Goal: Transaction & Acquisition: Subscribe to service/newsletter

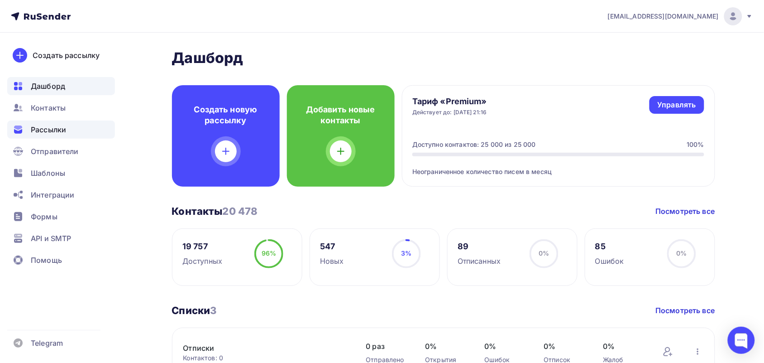
click at [75, 122] on div "Рассылки" at bounding box center [61, 129] width 108 height 18
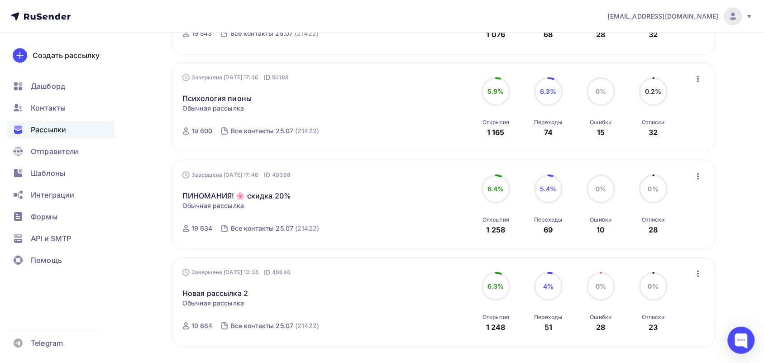
scroll to position [888, 0]
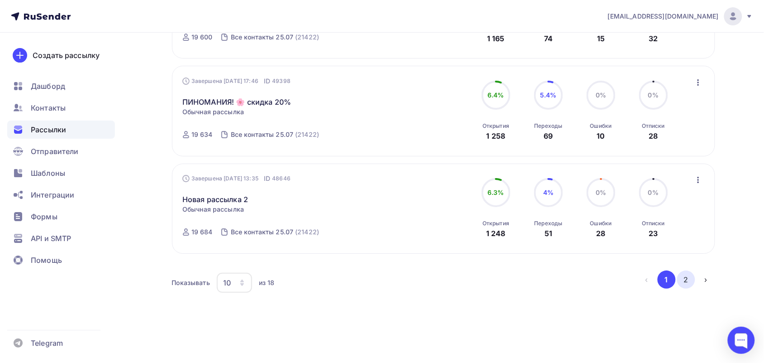
click at [679, 282] on button "2" at bounding box center [686, 279] width 18 height 18
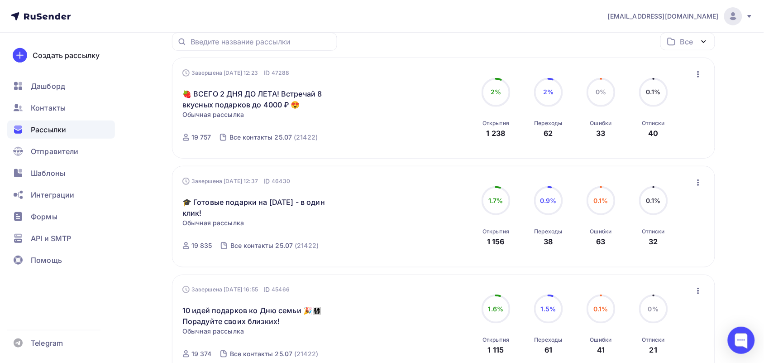
scroll to position [0, 0]
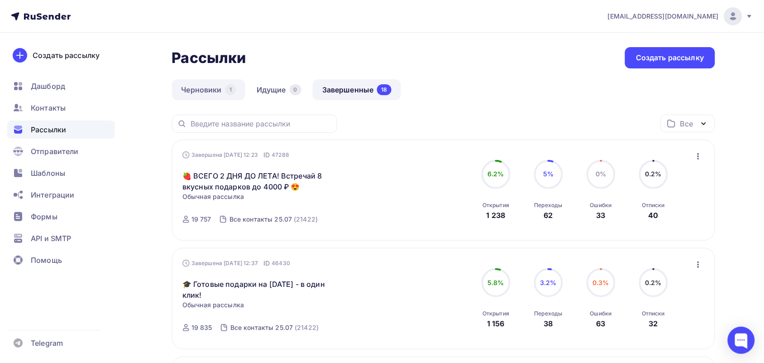
click at [210, 86] on link "Черновики 1" at bounding box center [208, 89] width 73 height 21
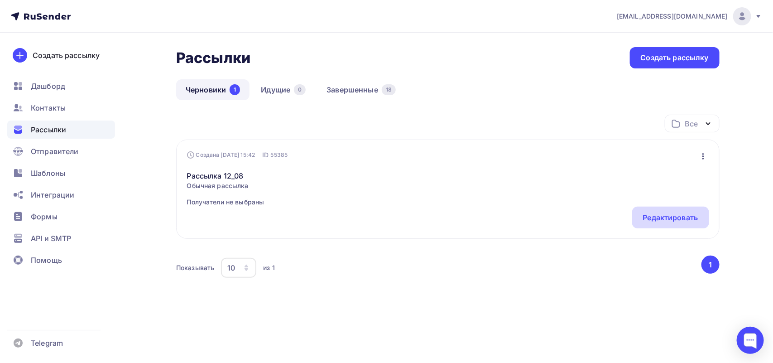
click at [670, 215] on div "Редактировать" at bounding box center [670, 217] width 55 height 11
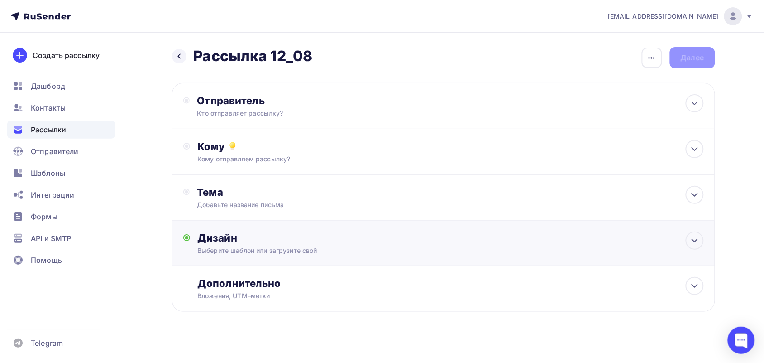
click at [268, 247] on div "Выберите шаблон или загрузите свой" at bounding box center [425, 250] width 456 height 9
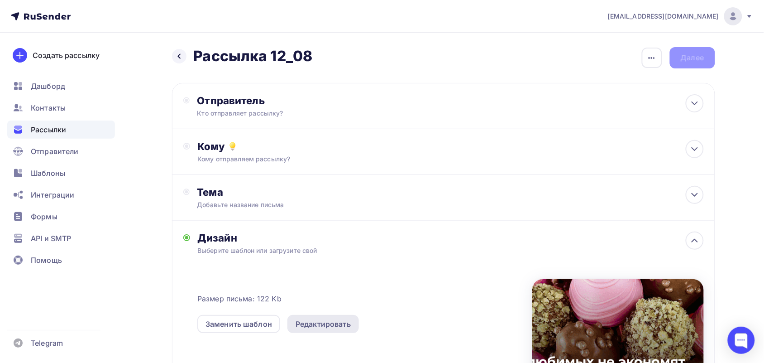
click at [306, 324] on div "Редактировать" at bounding box center [323, 323] width 55 height 11
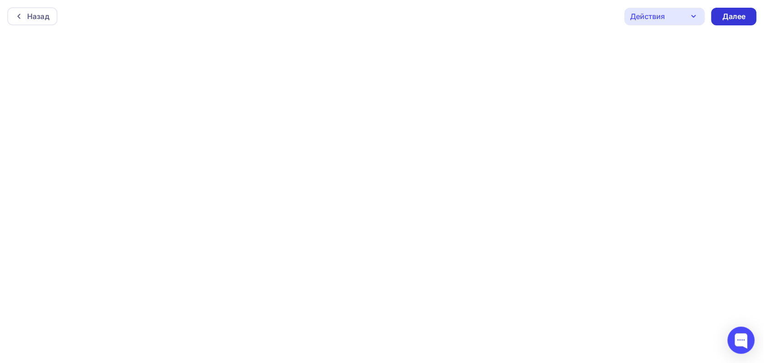
click at [736, 21] on div "Далее" at bounding box center [734, 17] width 45 height 18
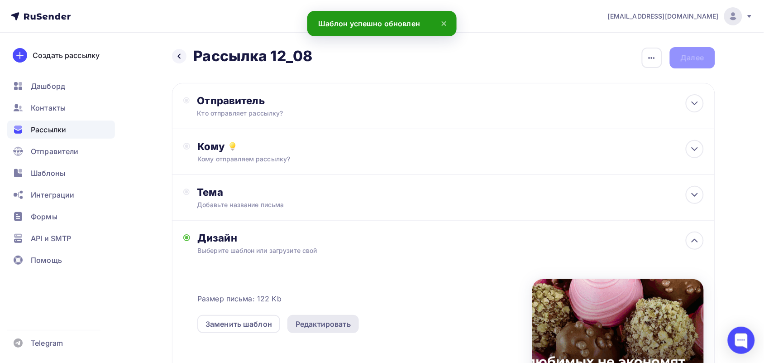
click at [313, 323] on div "Редактировать" at bounding box center [323, 323] width 55 height 11
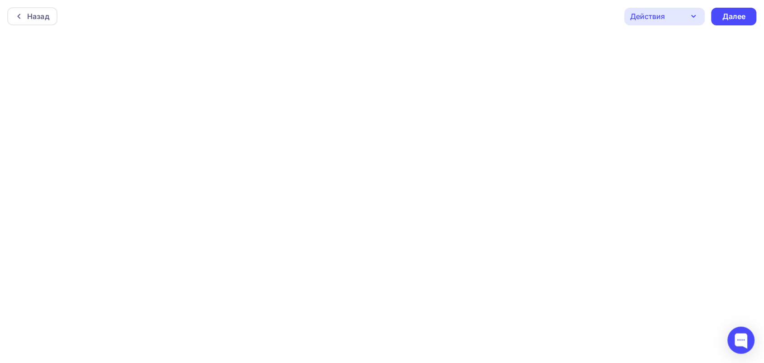
scroll to position [2, 0]
click at [657, 19] on div "Действия" at bounding box center [648, 14] width 35 height 11
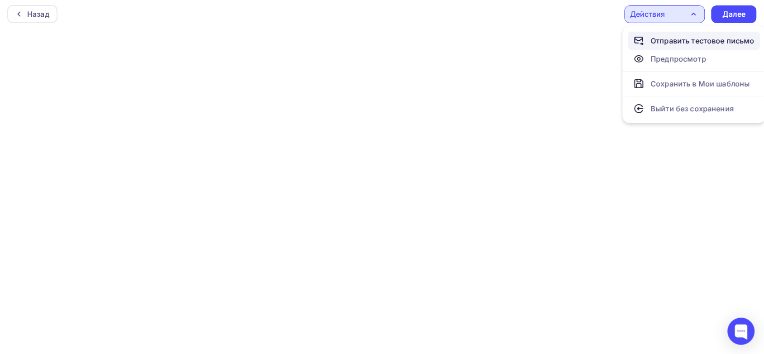
click at [678, 37] on div "Отправить тестовое письмо" at bounding box center [703, 40] width 104 height 11
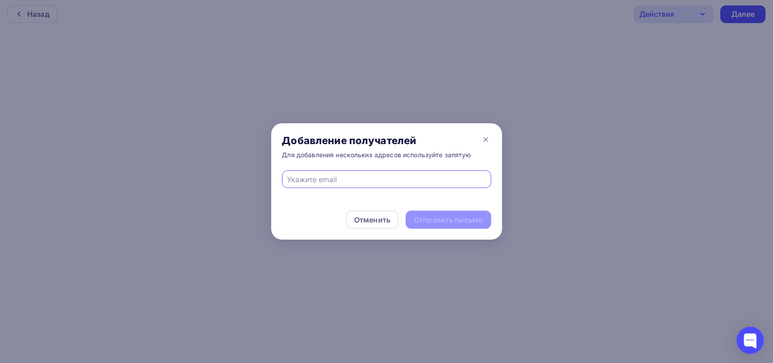
click at [406, 182] on input "text" at bounding box center [386, 179] width 199 height 11
type input "gabdulina.polina@bk.ru"
click at [439, 222] on div "Отправить письмо" at bounding box center [448, 220] width 69 height 10
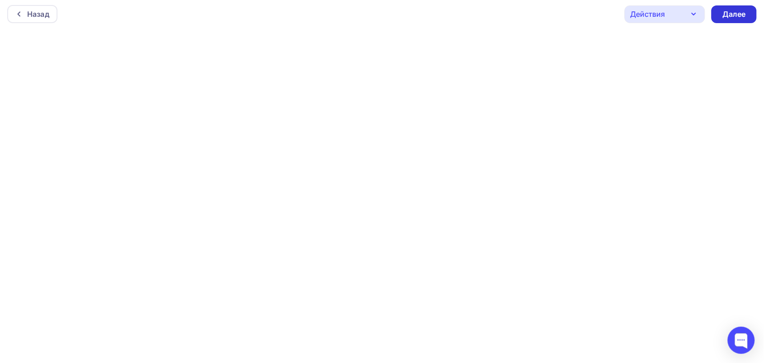
click at [731, 14] on div "Далее" at bounding box center [734, 14] width 24 height 10
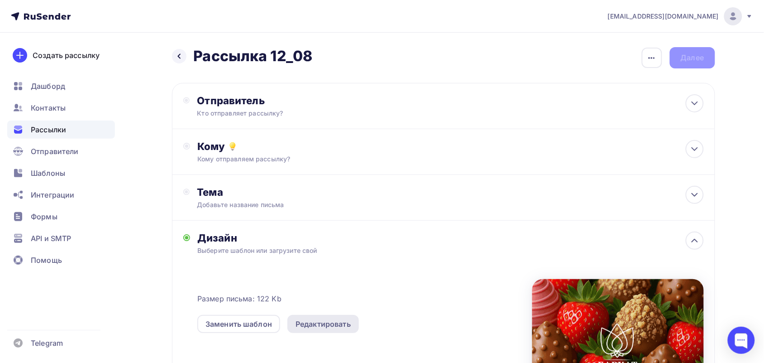
click at [327, 325] on div "Редактировать" at bounding box center [323, 323] width 55 height 11
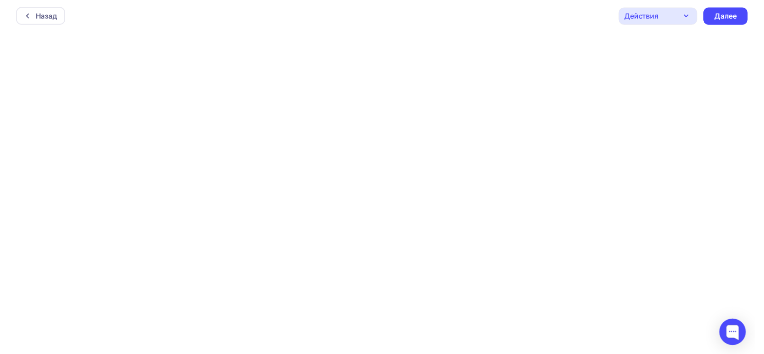
scroll to position [2, 0]
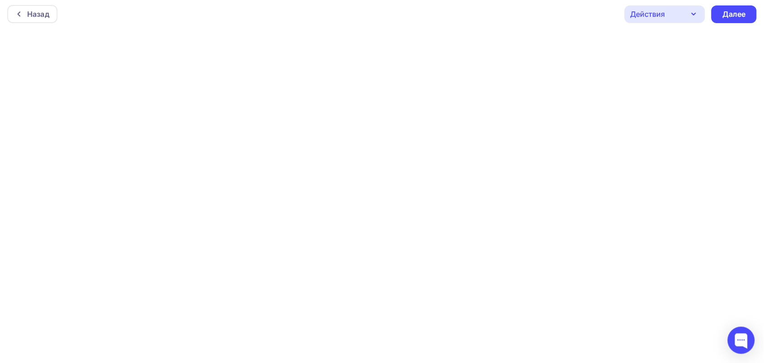
click at [701, 17] on div "Действия" at bounding box center [665, 14] width 81 height 18
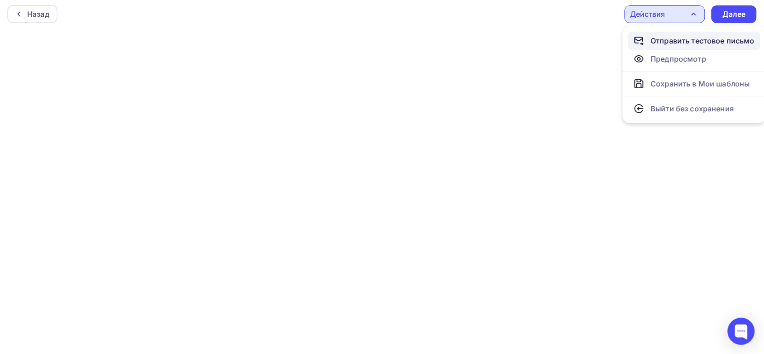
click at [702, 39] on div "Отправить тестовое письмо" at bounding box center [703, 40] width 104 height 11
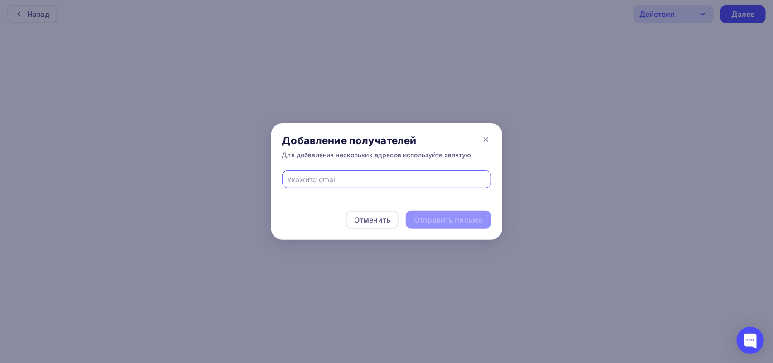
click at [354, 184] on input "text" at bounding box center [386, 179] width 199 height 11
type input "gabdulina.polina@bk.ru"
click at [453, 216] on div "Отправить письмо" at bounding box center [448, 220] width 69 height 10
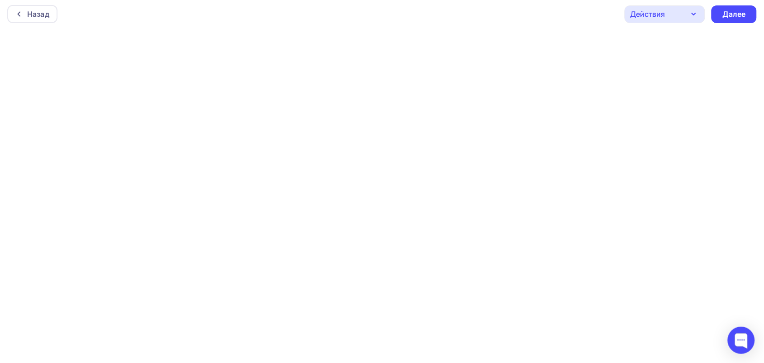
click at [659, 24] on div "Назад Действия Отправить тестовое письмо Предпросмотр Сохранить в Мои шаблоны В…" at bounding box center [382, 14] width 764 height 33
click at [659, 14] on div "Действия" at bounding box center [648, 14] width 35 height 11
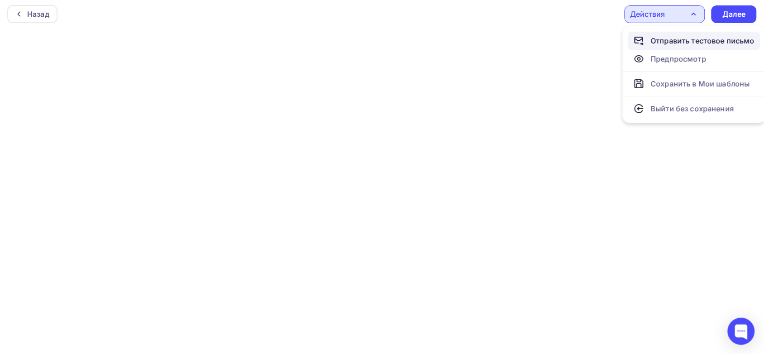
click at [680, 42] on div "Отправить тестовое письмо" at bounding box center [703, 40] width 104 height 11
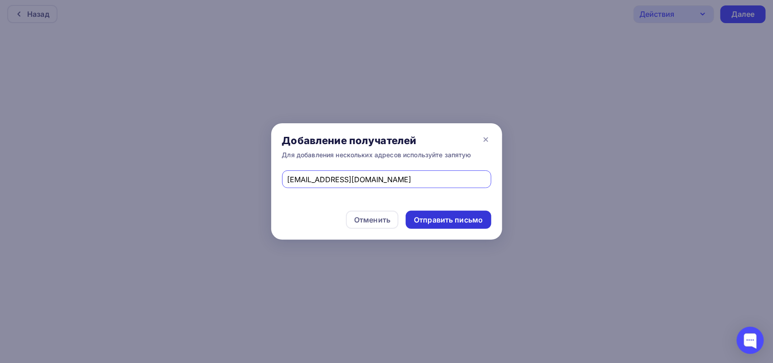
click at [442, 220] on div "Отправить письмо" at bounding box center [448, 220] width 69 height 10
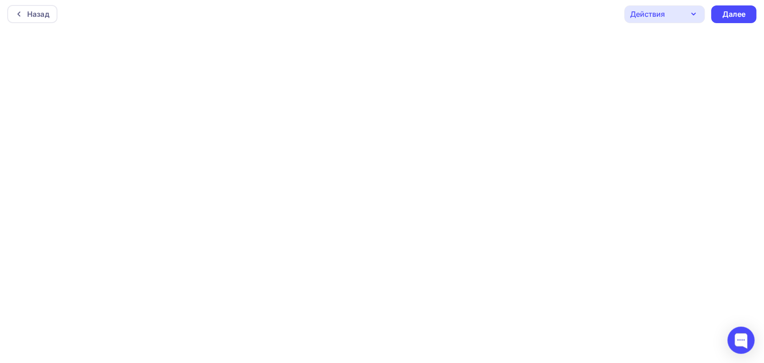
click at [653, 17] on div "Действия" at bounding box center [648, 14] width 35 height 11
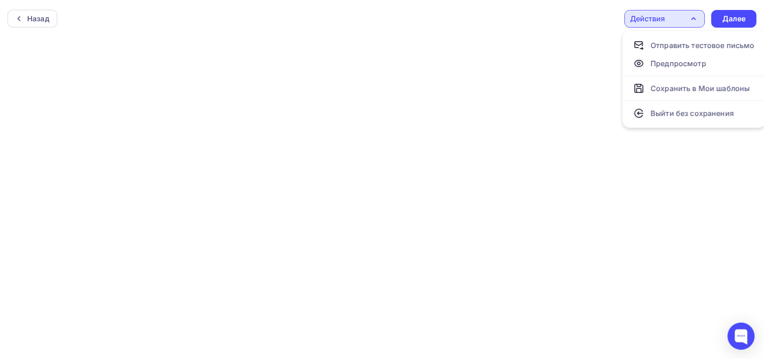
scroll to position [0, 0]
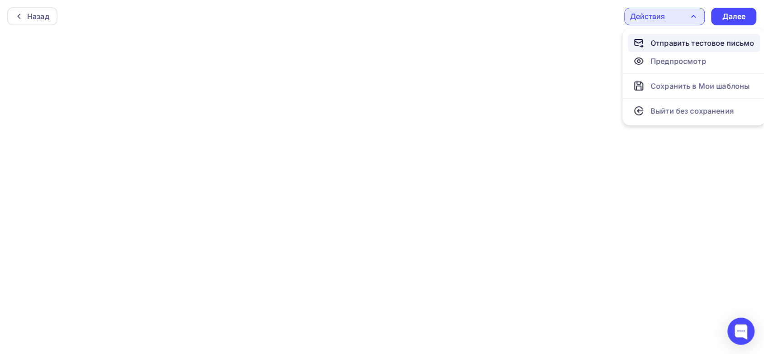
click at [678, 48] on div "Отправить тестовое письмо" at bounding box center [703, 43] width 104 height 11
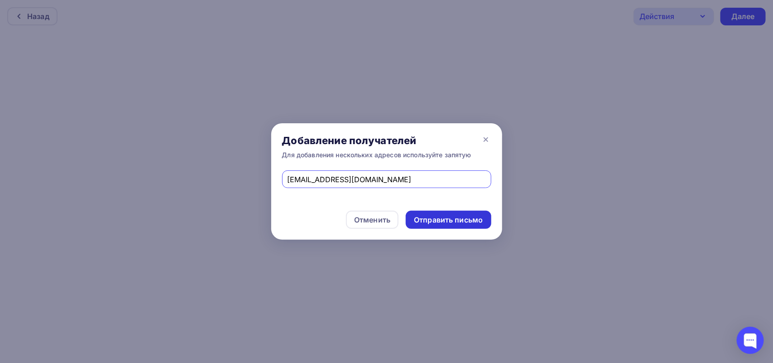
click at [451, 222] on div "Отправить письмо" at bounding box center [448, 220] width 69 height 10
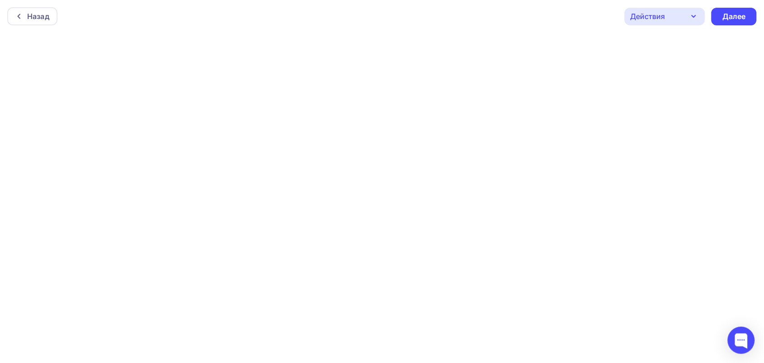
click at [678, 16] on div "Действия" at bounding box center [665, 17] width 81 height 18
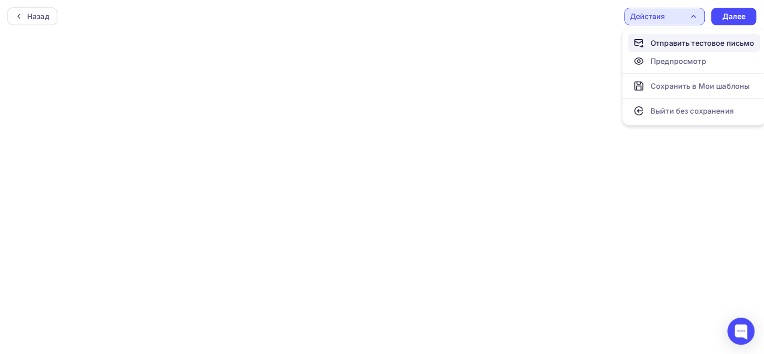
click at [679, 39] on div "Отправить тестовое письмо" at bounding box center [703, 43] width 104 height 11
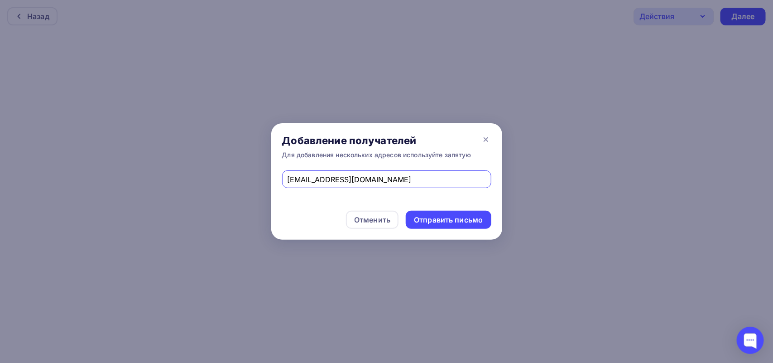
click at [359, 173] on div "gabdulina.polina@bk.ru" at bounding box center [386, 179] width 209 height 18
click at [354, 188] on div "gabdulina.polina@bk.ru" at bounding box center [386, 179] width 209 height 18
click at [352, 180] on input "gabdulina.polina@bk.ru" at bounding box center [386, 179] width 199 height 11
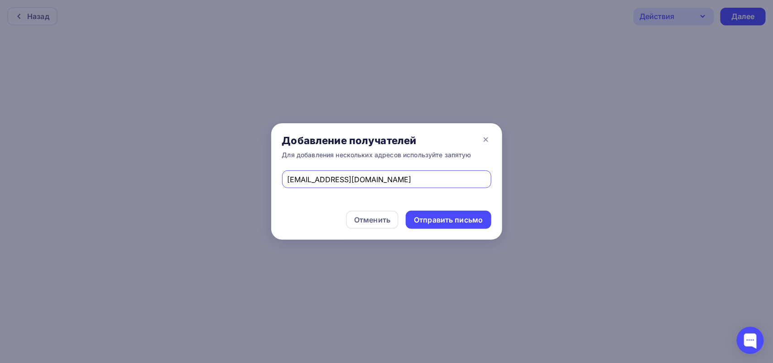
click at [352, 180] on input "gabdulina.polina@bk.ru" at bounding box center [386, 179] width 199 height 11
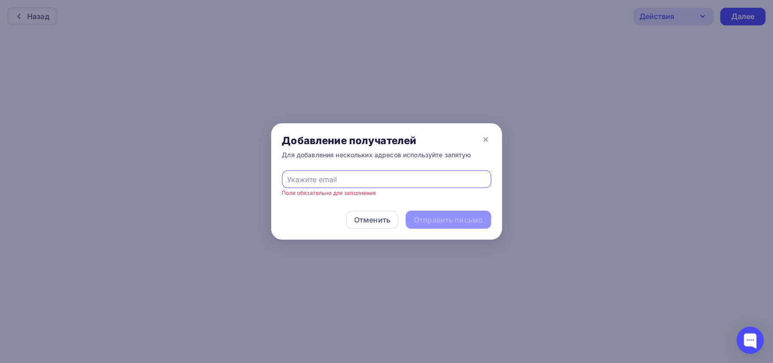
click at [335, 177] on input "text" at bounding box center [386, 179] width 199 height 11
click at [306, 175] on input "text" at bounding box center [386, 179] width 199 height 11
drag, startPoint x: 483, startPoint y: 141, endPoint x: 430, endPoint y: 137, distance: 53.1
click at [483, 141] on icon at bounding box center [485, 139] width 11 height 11
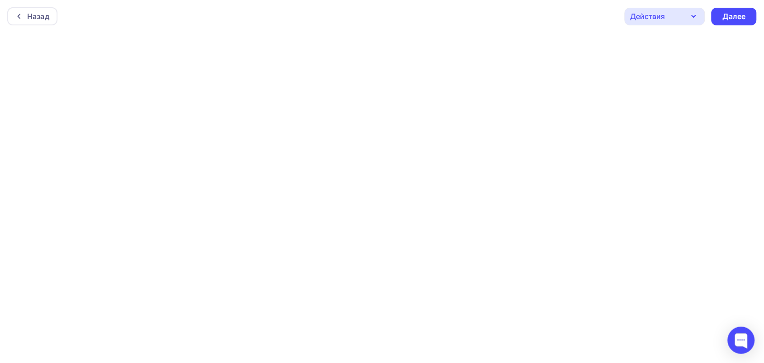
click at [641, 17] on div "Действия" at bounding box center [648, 16] width 35 height 11
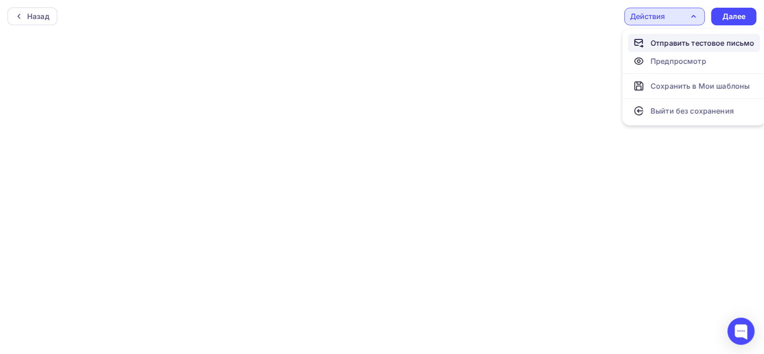
click at [674, 44] on div "Отправить тестовое письмо" at bounding box center [703, 43] width 104 height 11
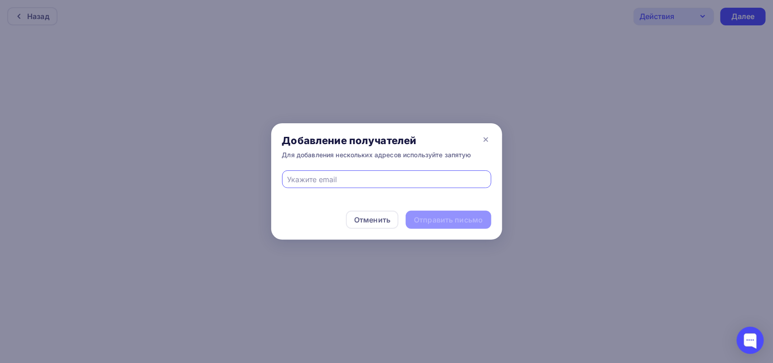
click at [458, 180] on input "text" at bounding box center [386, 179] width 199 height 11
type input "rom.barhat@gmail.com"
click at [452, 222] on div "Отправить письмо" at bounding box center [448, 220] width 69 height 10
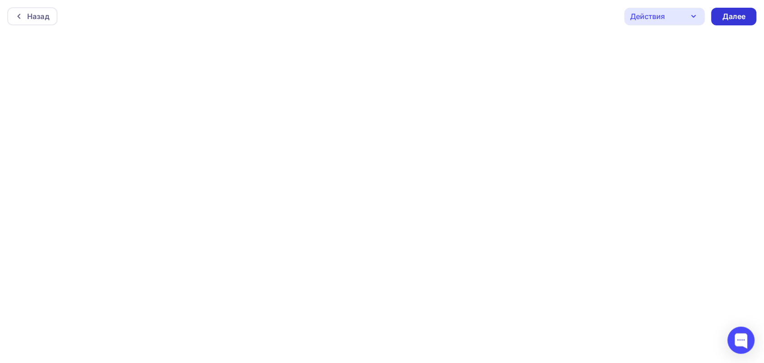
click at [730, 23] on div "Далее" at bounding box center [734, 17] width 45 height 18
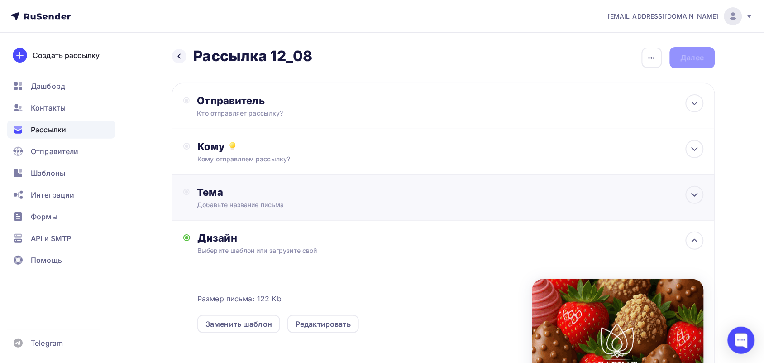
click at [266, 204] on div "Добавьте название письма" at bounding box center [277, 204] width 161 height 9
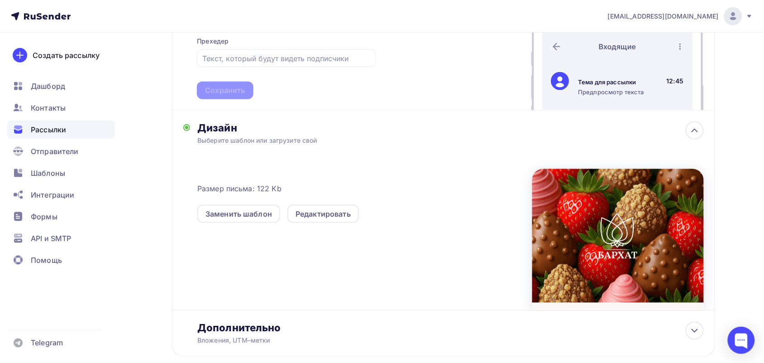
scroll to position [113, 0]
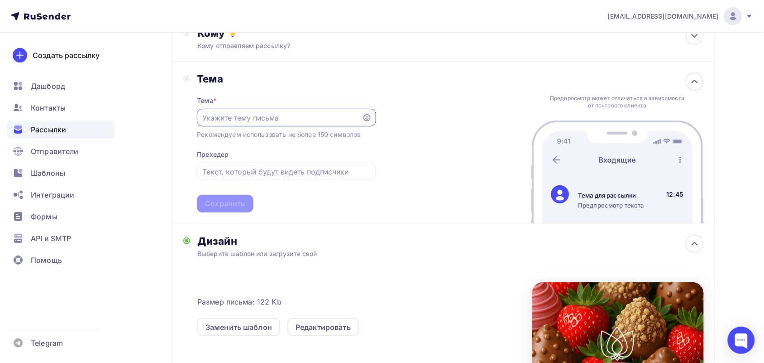
click at [263, 125] on div at bounding box center [286, 118] width 179 height 18
click at [263, 115] on input "text" at bounding box center [279, 117] width 155 height 11
paste input "5 готовых идей подарков, которые всегда работают 😍"
type input "5 готовых идей подарков, которые всегда работают 😍"
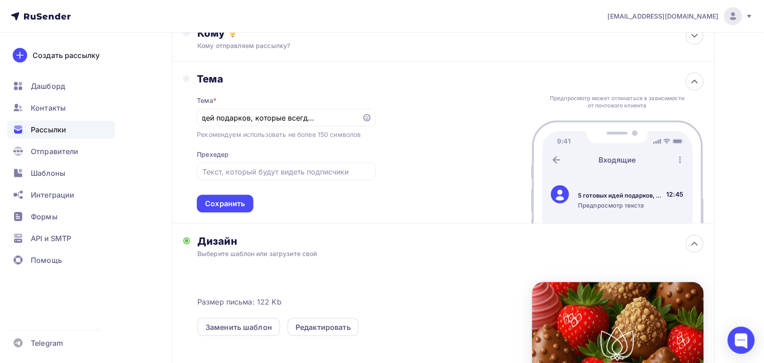
scroll to position [0, 0]
click at [292, 171] on input "text" at bounding box center [286, 171] width 168 height 11
paste input "От клубничных букетов до готовых наборов с клубникой и цветами — выберите за 1 …"
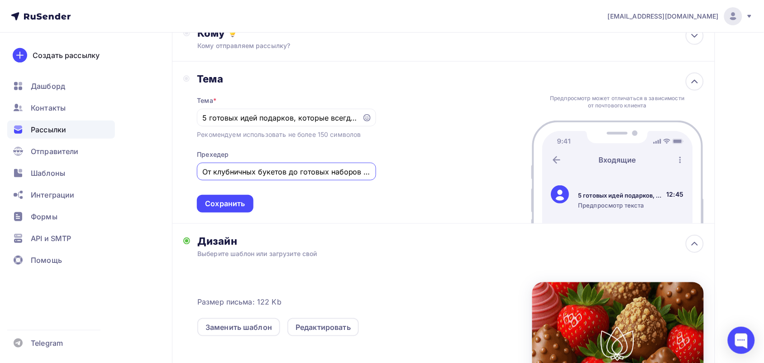
scroll to position [0, 162]
type input "От клубничных букетов до готовых наборов с клубникой и цветами — выберите за 1 …"
drag, startPoint x: 226, startPoint y: 207, endPoint x: 218, endPoint y: 202, distance: 9.3
click at [226, 206] on div "Сохранить" at bounding box center [225, 203] width 40 height 10
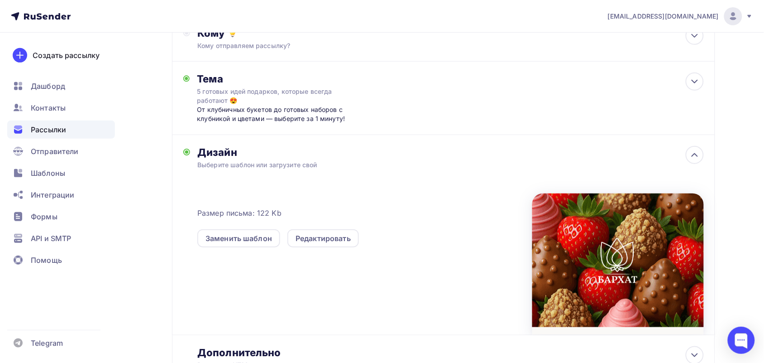
scroll to position [0, 0]
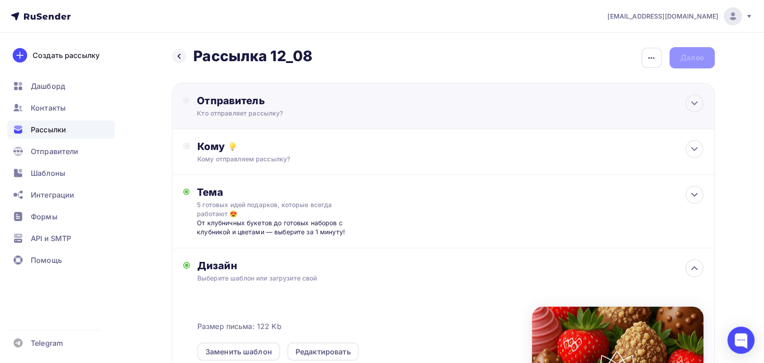
click at [283, 110] on div "Кто отправляет рассылку?" at bounding box center [285, 113] width 177 height 9
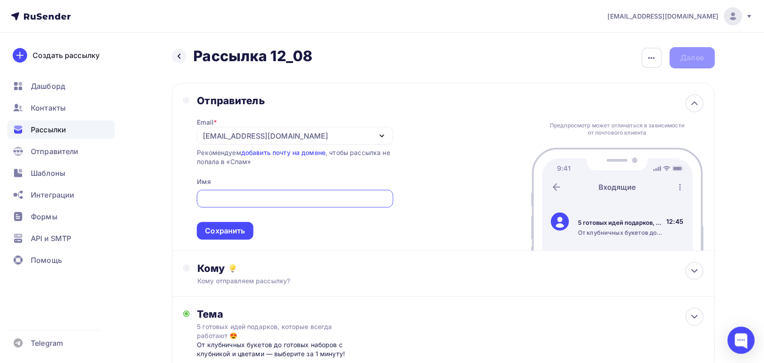
click at [306, 139] on div "barhat.marketing1@gmail.com" at bounding box center [265, 135] width 125 height 11
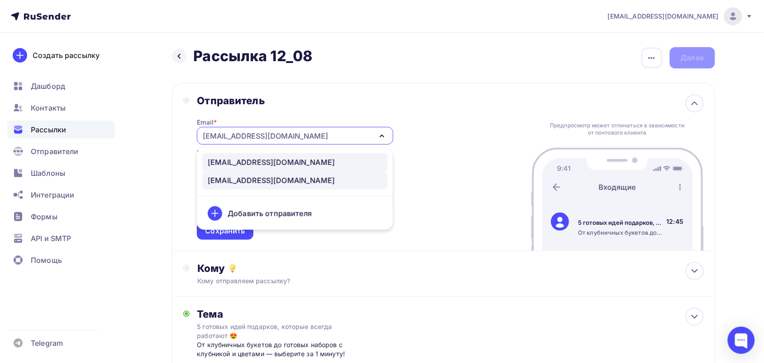
click at [274, 163] on div "info@barhatflowers.ru" at bounding box center [271, 162] width 127 height 11
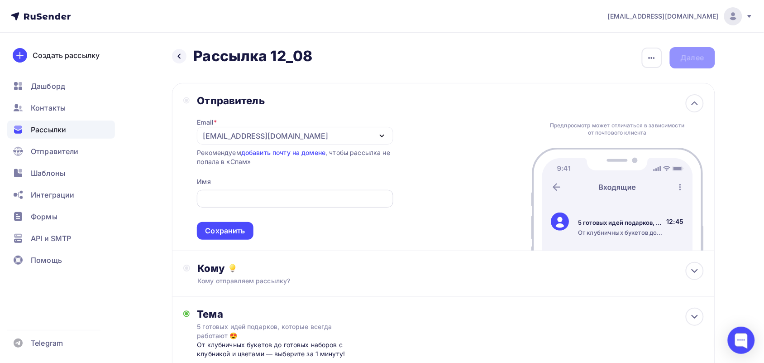
click at [310, 209] on span "Сохранить" at bounding box center [295, 212] width 196 height 53
click at [306, 204] on input "text" at bounding box center [295, 198] width 186 height 11
click at [247, 195] on input "text" at bounding box center [295, 198] width 186 height 11
click at [265, 197] on input "text" at bounding box center [295, 198] width 186 height 11
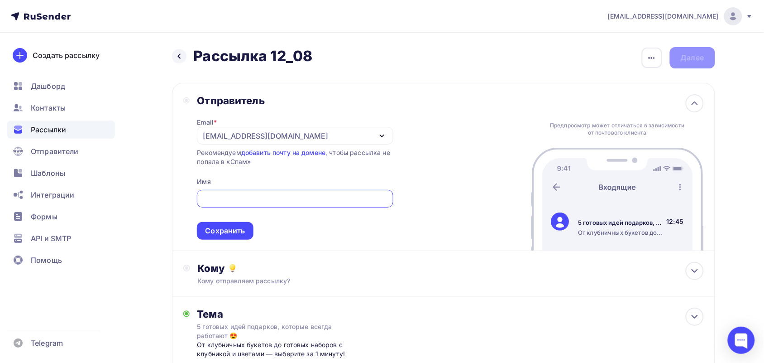
paste input "БАРХАТ🌸"
type input "БАРХАТ🌸"
click at [234, 234] on div "Сохранить" at bounding box center [225, 230] width 40 height 10
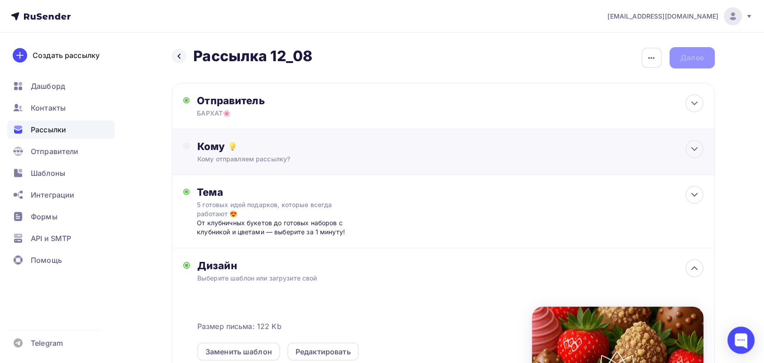
click at [346, 145] on div "Кому" at bounding box center [450, 146] width 506 height 13
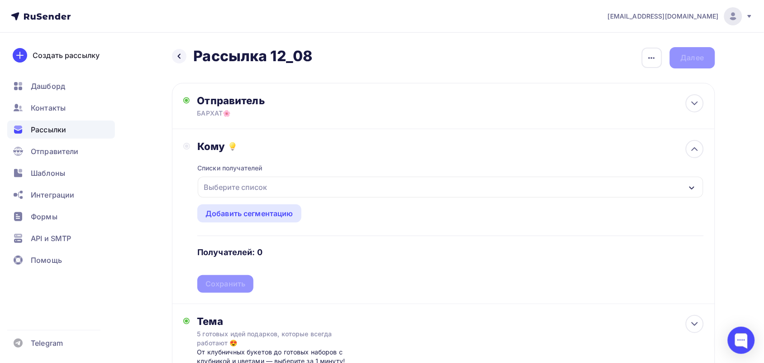
click at [277, 191] on div "Выберите список" at bounding box center [450, 187] width 505 height 21
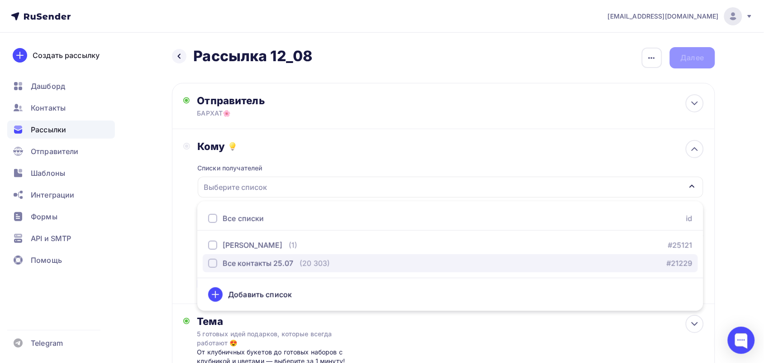
click at [225, 262] on div "Все контакты 25.07" at bounding box center [258, 263] width 71 height 11
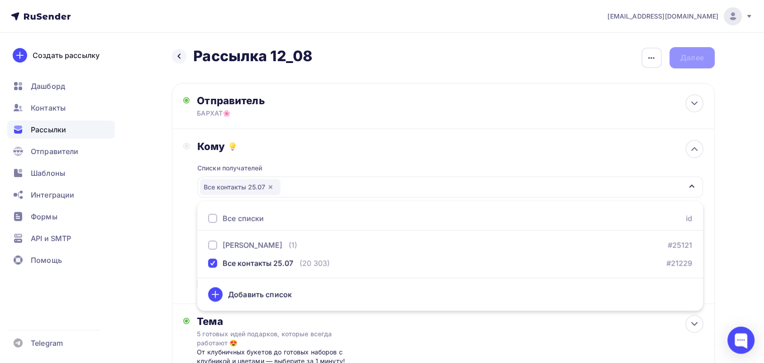
click at [743, 259] on div "Назад Рассылка 12_08 Рассылка 12_08 Закончить позже Переименовать рассылку Удал…" at bounding box center [382, 357] width 742 height 649
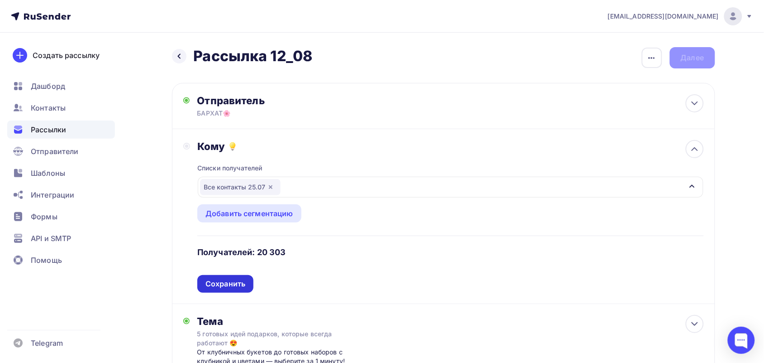
click at [228, 288] on div "Сохранить" at bounding box center [225, 283] width 40 height 10
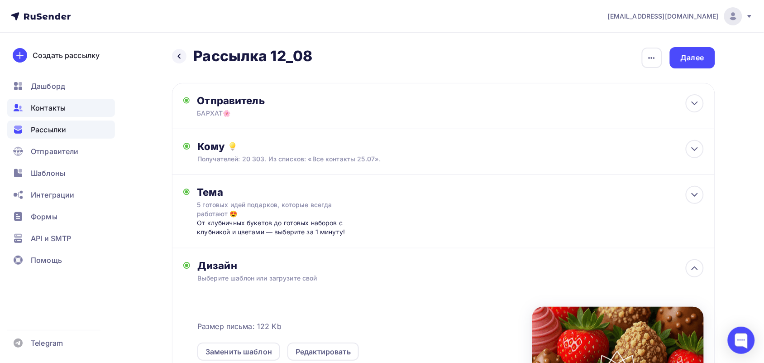
drag, startPoint x: 57, startPoint y: 125, endPoint x: 41, endPoint y: 100, distance: 29.1
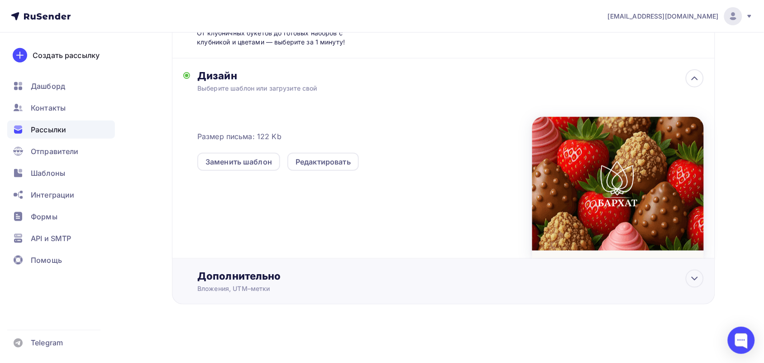
click at [259, 289] on div "Вложения, UTM–метки" at bounding box center [425, 288] width 456 height 9
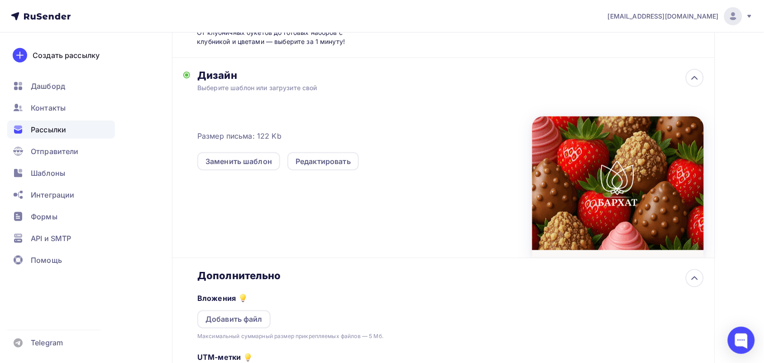
scroll to position [333, 0]
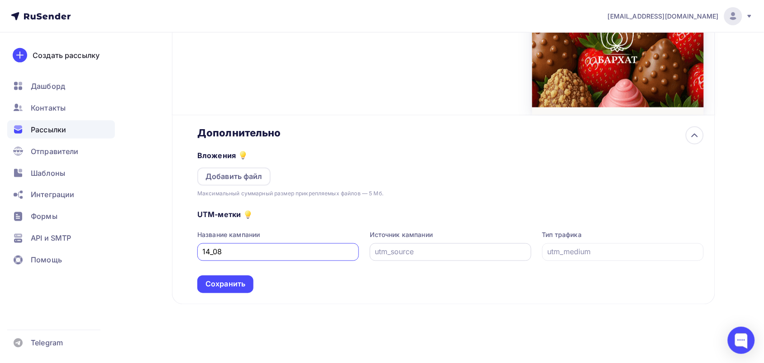
type input "14_08"
click at [419, 256] on input "text" at bounding box center [450, 251] width 151 height 11
type input "email"
click at [561, 243] on div at bounding box center [623, 252] width 162 height 18
click at [563, 257] on div at bounding box center [623, 252] width 162 height 18
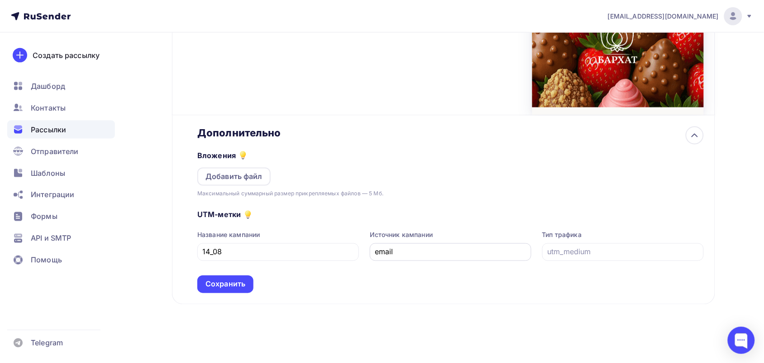
drag, startPoint x: 564, startPoint y: 257, endPoint x: 499, endPoint y: 252, distance: 65.8
click at [564, 256] on input "text" at bounding box center [622, 251] width 151 height 11
click at [403, 257] on input "email" at bounding box center [450, 251] width 151 height 11
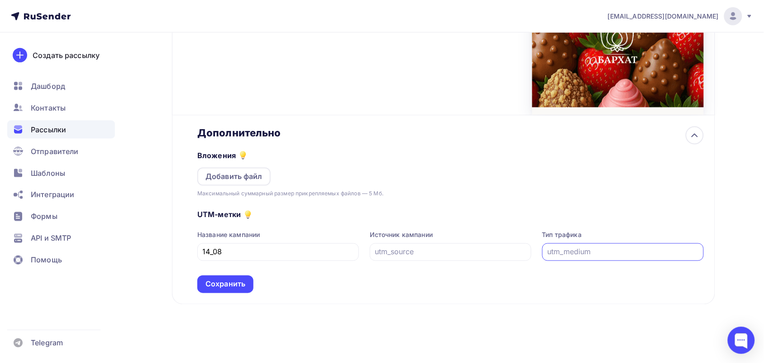
click at [605, 250] on input "text" at bounding box center [622, 251] width 151 height 11
paste input "email"
type input "email"
click at [417, 252] on input "text" at bounding box center [450, 251] width 151 height 11
type input "rusender"
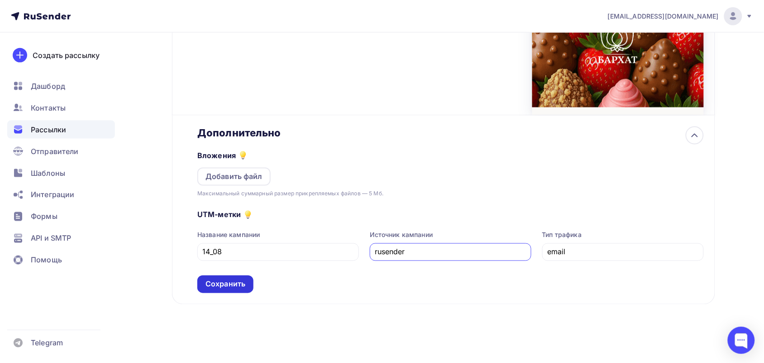
click at [225, 283] on div "Сохранить" at bounding box center [225, 284] width 40 height 10
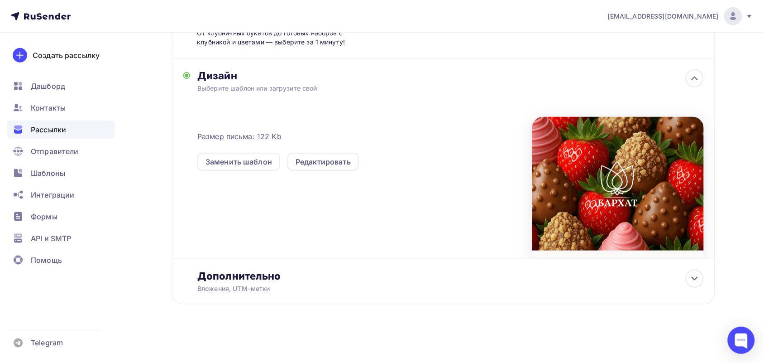
scroll to position [190, 0]
click at [295, 294] on div "Дополнительно Вложения, UTM–метки Вложения Добавить файл Максимальный суммарный…" at bounding box center [443, 281] width 543 height 46
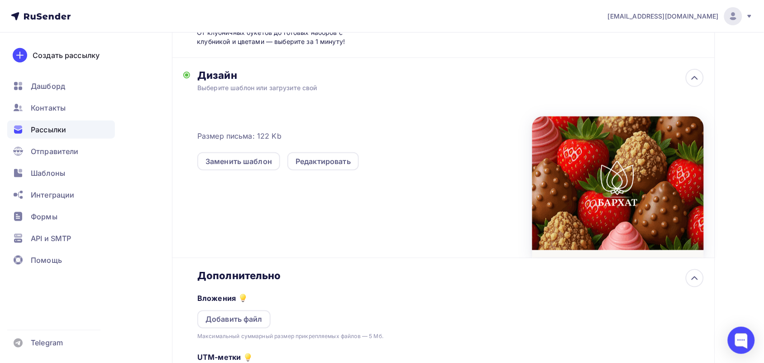
scroll to position [333, 0]
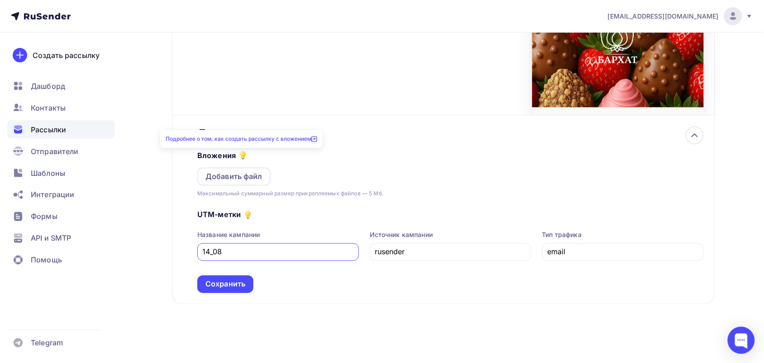
click at [241, 158] on icon at bounding box center [243, 157] width 4 height 0
click at [316, 136] on icon at bounding box center [314, 139] width 6 height 6
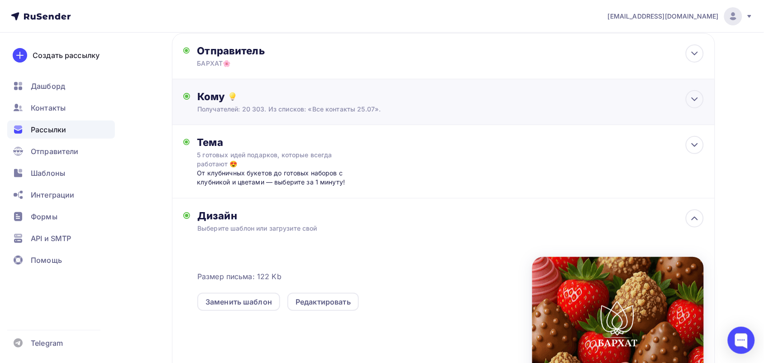
click at [247, 101] on div "Кому" at bounding box center [450, 96] width 506 height 13
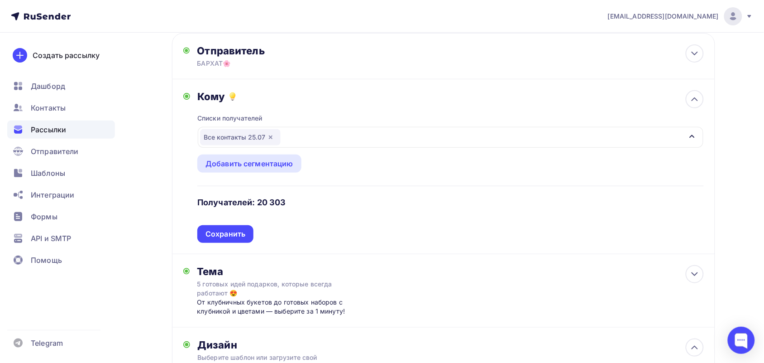
click at [269, 137] on icon "button" at bounding box center [270, 137] width 7 height 7
click at [269, 137] on div "Выберите список" at bounding box center [235, 137] width 71 height 16
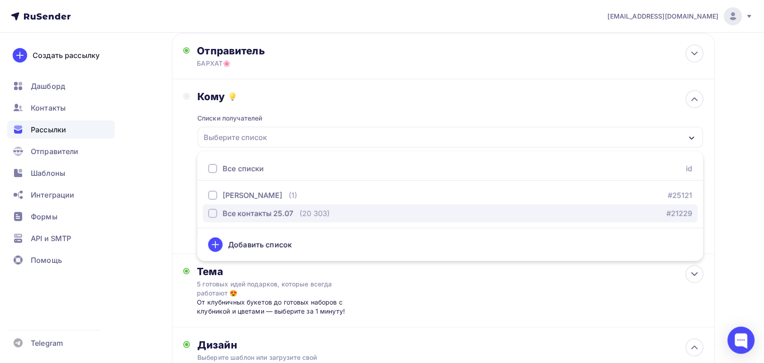
click at [279, 213] on div "Все контакты 25.07" at bounding box center [258, 213] width 71 height 11
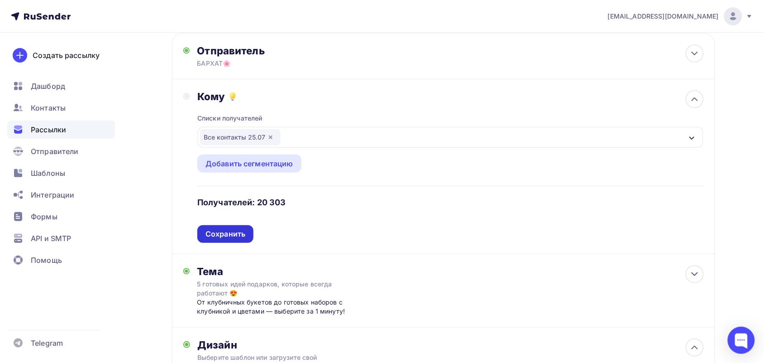
click at [226, 227] on div "Сохранить" at bounding box center [225, 234] width 56 height 18
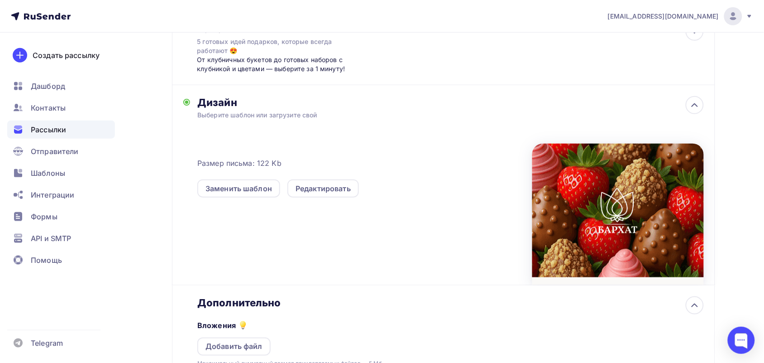
scroll to position [333, 0]
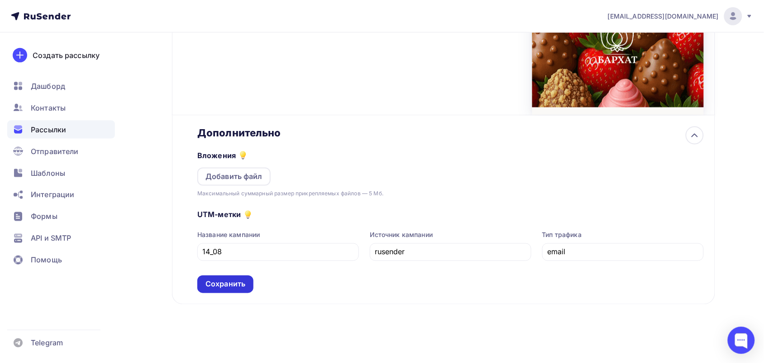
click at [223, 287] on div "Сохранить" at bounding box center [225, 284] width 40 height 10
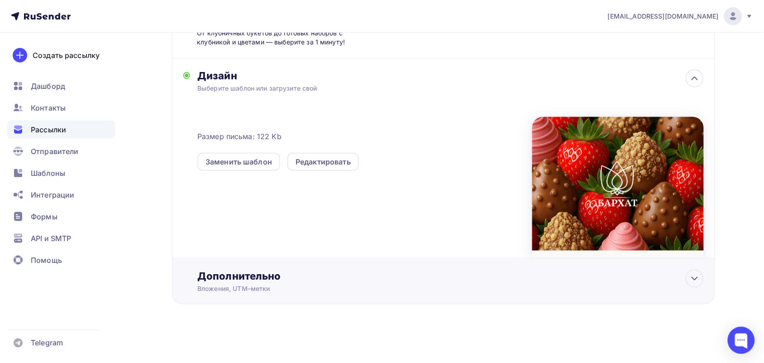
scroll to position [0, 0]
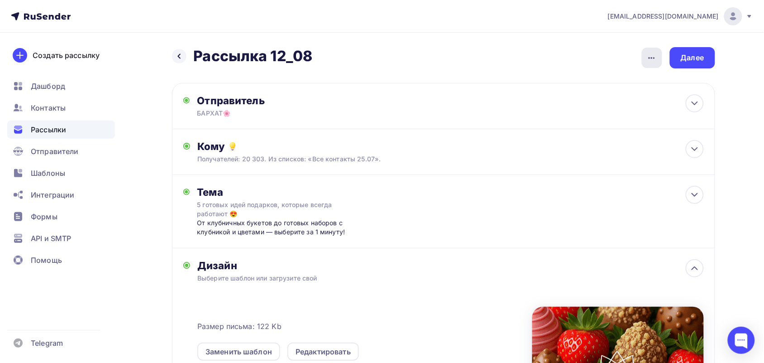
click at [644, 57] on div "button" at bounding box center [652, 58] width 20 height 20
click at [596, 102] on div "Переименовать рассылку" at bounding box center [604, 104] width 112 height 11
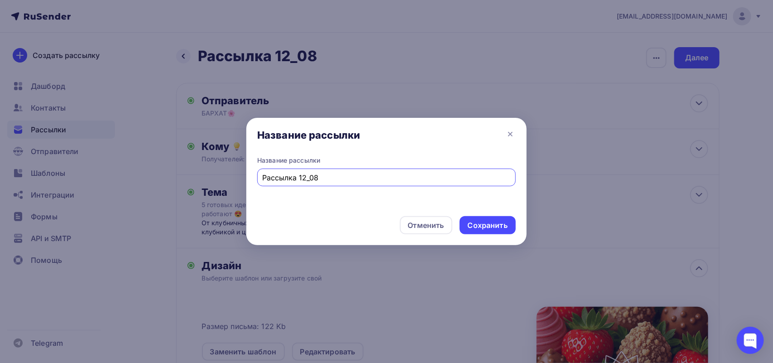
click at [304, 177] on input "Рассылка 12_08" at bounding box center [387, 177] width 248 height 11
type input "Рассылка 14_08"
click at [488, 226] on div "Сохранить" at bounding box center [488, 225] width 40 height 10
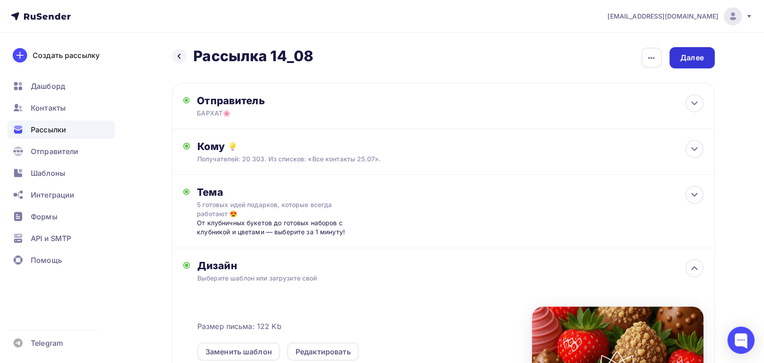
click at [695, 64] on div "Далее" at bounding box center [692, 57] width 45 height 21
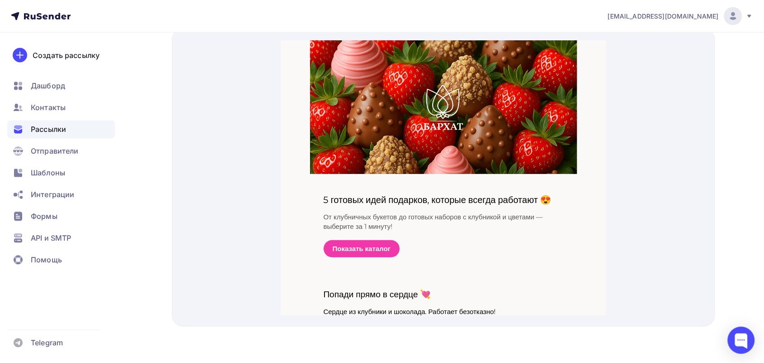
scroll to position [36, 0]
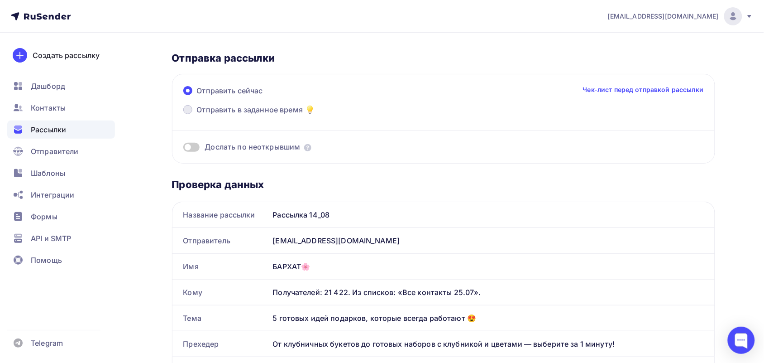
click at [219, 109] on span "Отправить в заданное время" at bounding box center [250, 109] width 106 height 11
click at [197, 115] on input "Отправить в заданное время" at bounding box center [197, 115] width 0 height 0
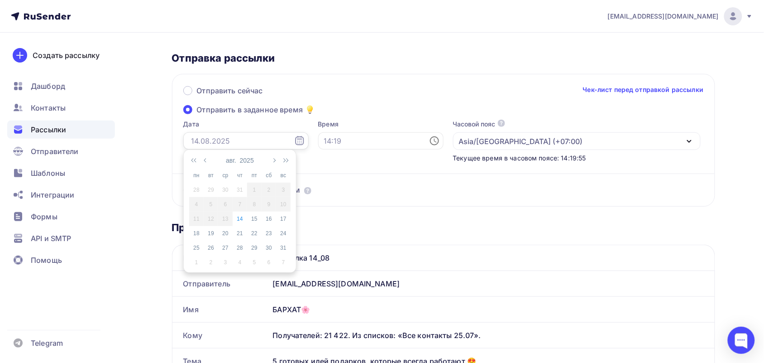
click at [236, 144] on input "text" at bounding box center [245, 140] width 125 height 17
click at [238, 220] on div "14" at bounding box center [240, 219] width 14 height 8
type input "14.08.2025"
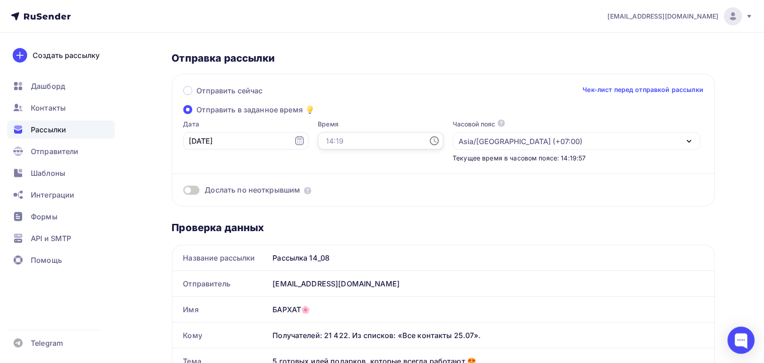
click at [328, 141] on input "text" at bounding box center [380, 140] width 125 height 17
click at [216, 91] on span "Отправить сейчас" at bounding box center [230, 90] width 66 height 11
click at [197, 96] on input "Отправить сейчас" at bounding box center [197, 96] width 0 height 0
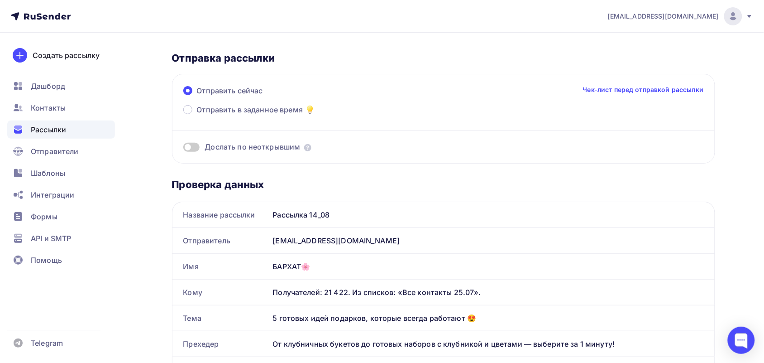
scroll to position [0, 0]
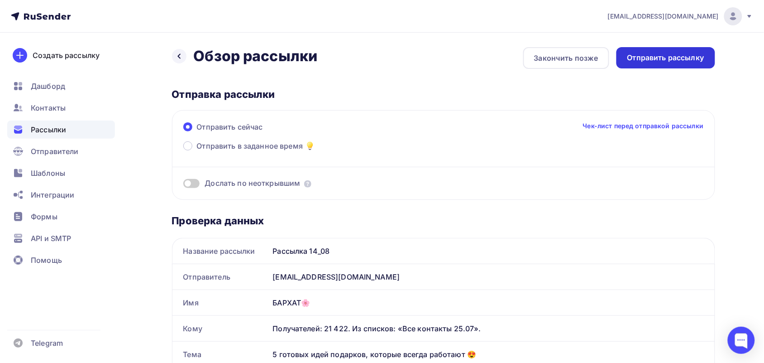
click at [663, 59] on div "Отправить рассылку" at bounding box center [665, 58] width 77 height 10
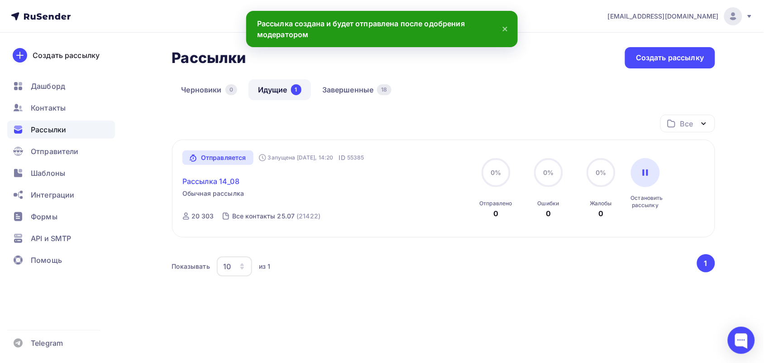
click at [212, 185] on link "Рассылка 14_08" at bounding box center [210, 181] width 57 height 11
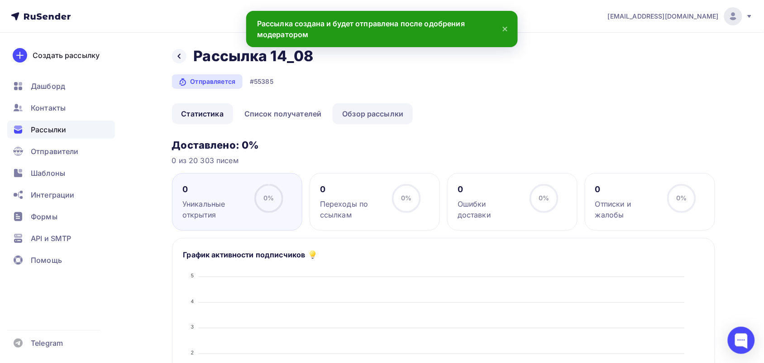
click at [349, 107] on link "Обзор рассылки" at bounding box center [373, 113] width 80 height 21
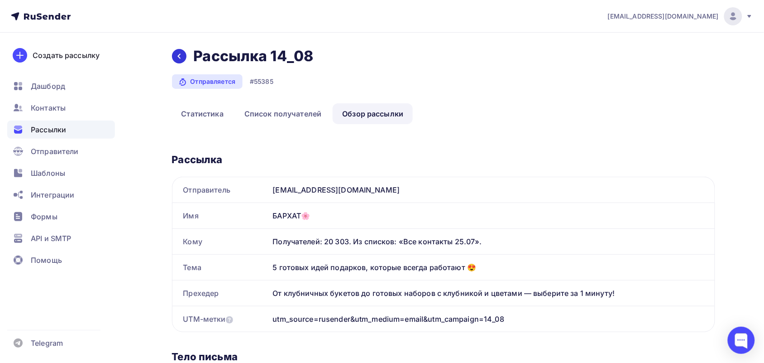
click at [178, 53] on icon at bounding box center [179, 56] width 7 height 7
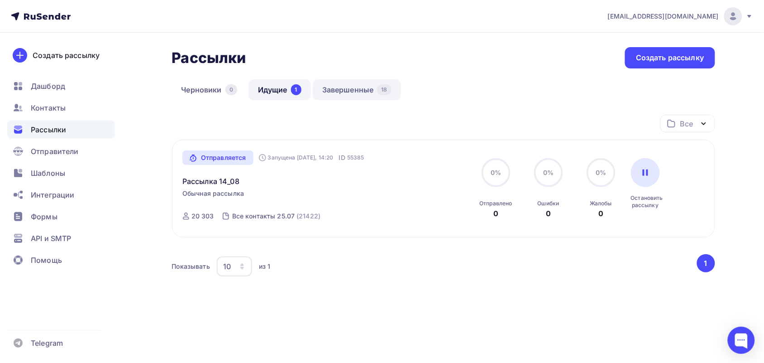
click at [316, 81] on link "Завершенные 18" at bounding box center [357, 89] width 88 height 21
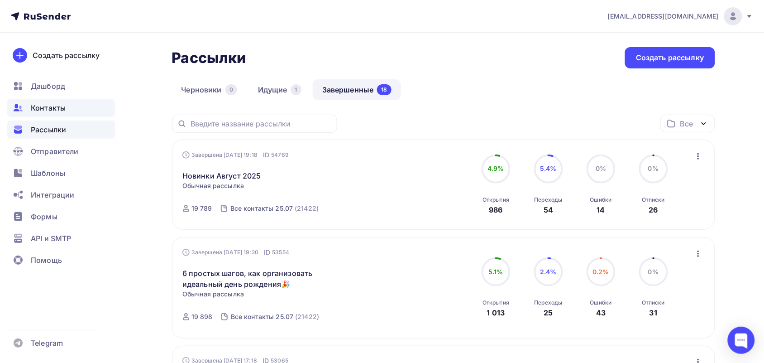
click at [61, 110] on span "Контакты" at bounding box center [48, 107] width 35 height 11
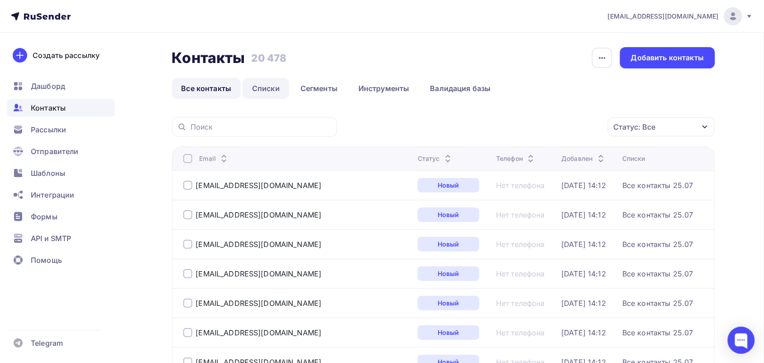
click at [286, 90] on link "Списки" at bounding box center [266, 88] width 47 height 21
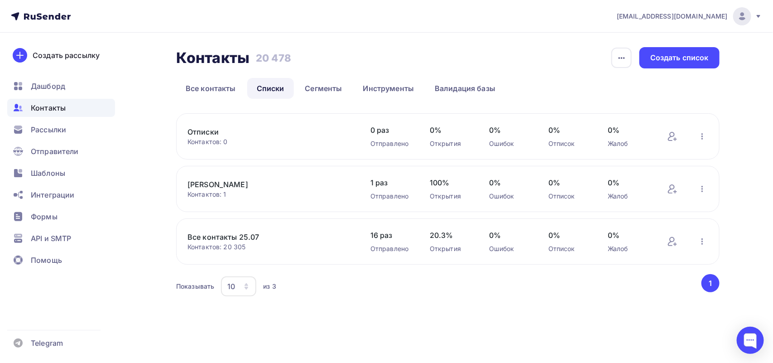
click at [702, 235] on div "Все контакты 25.07 Контактов: 20 305 Добавить контакты Переименовать список Ска…" at bounding box center [447, 241] width 543 height 46
click at [705, 236] on icon "button" at bounding box center [702, 241] width 11 height 11
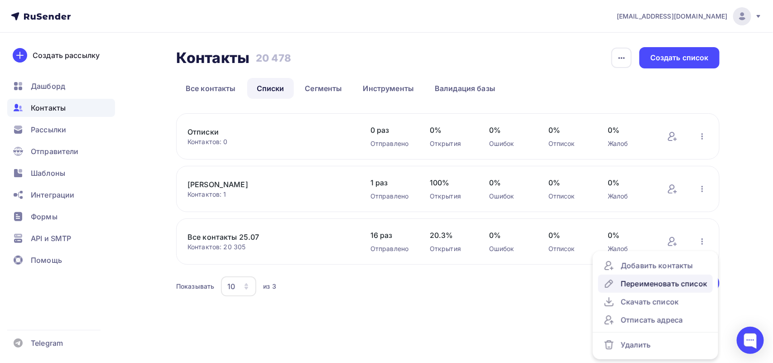
click at [657, 285] on div "Переименовать список" at bounding box center [655, 283] width 104 height 11
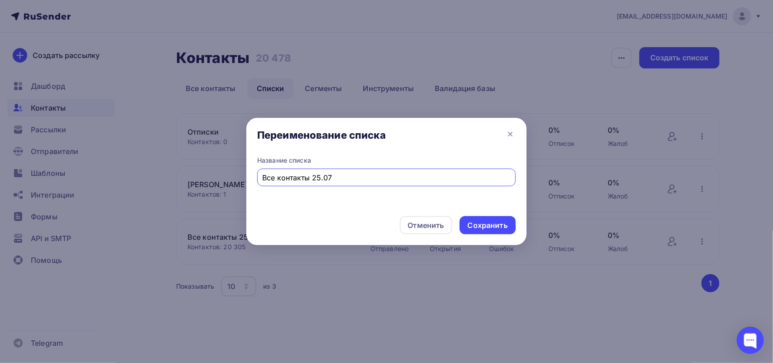
click at [320, 176] on input "Все контакты 25.07" at bounding box center [387, 177] width 248 height 11
click at [345, 177] on input "Все контакты 14.07" at bounding box center [387, 177] width 248 height 11
click at [317, 179] on input "Все контакты 14.07" at bounding box center [387, 177] width 248 height 11
click at [315, 179] on input "Все контакты 14.07" at bounding box center [387, 177] width 248 height 11
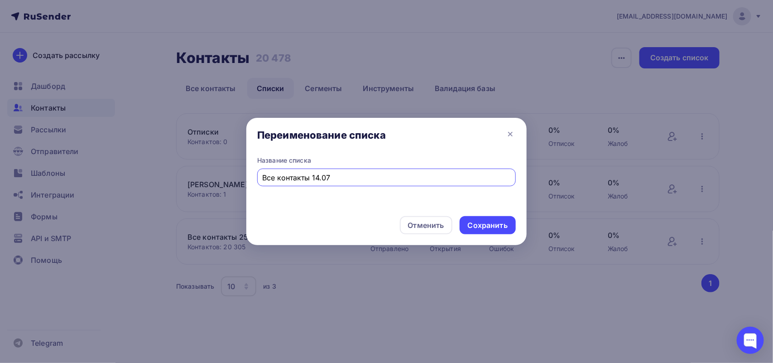
click at [336, 179] on input "Все контакты 14.07" at bounding box center [387, 177] width 248 height 11
drag, startPoint x: 331, startPoint y: 177, endPoint x: 312, endPoint y: 184, distance: 20.0
click at [312, 184] on div "Все контакты 14.07" at bounding box center [386, 177] width 258 height 18
type input "Все контакты 01/08"
click at [489, 228] on div "Сохранить" at bounding box center [488, 225] width 40 height 10
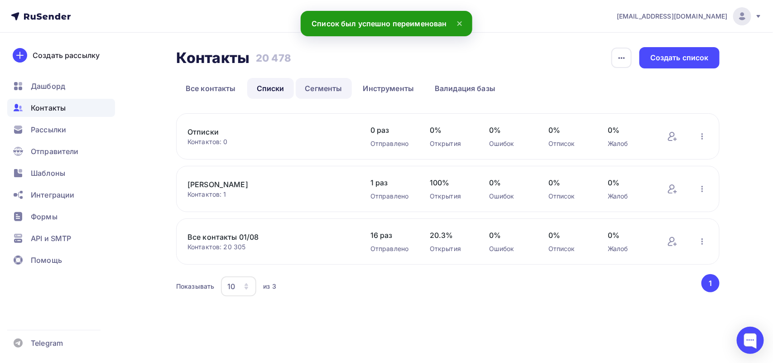
click at [330, 85] on link "Сегменты" at bounding box center [324, 88] width 56 height 21
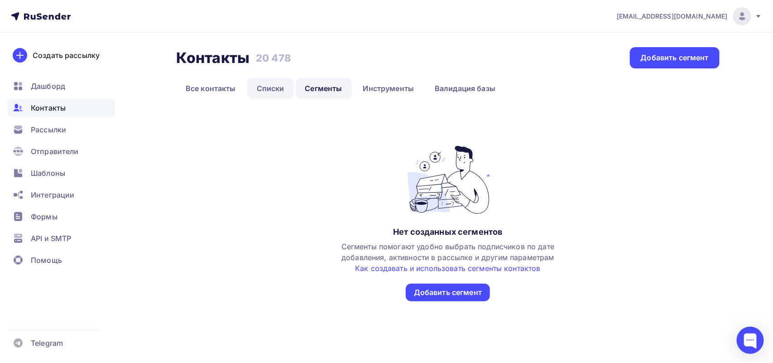
click at [259, 93] on link "Списки" at bounding box center [270, 88] width 47 height 21
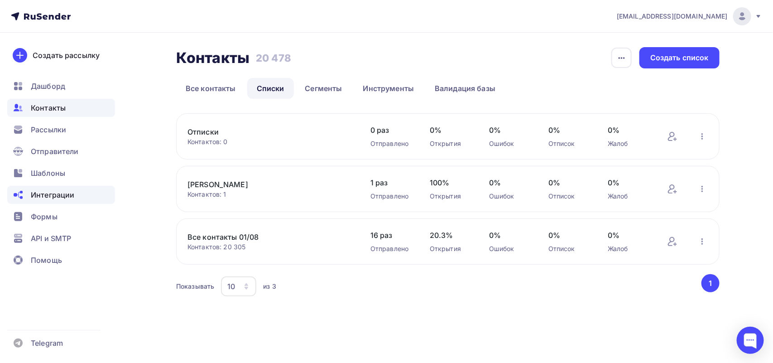
click at [53, 196] on span "Интеграции" at bounding box center [52, 194] width 43 height 11
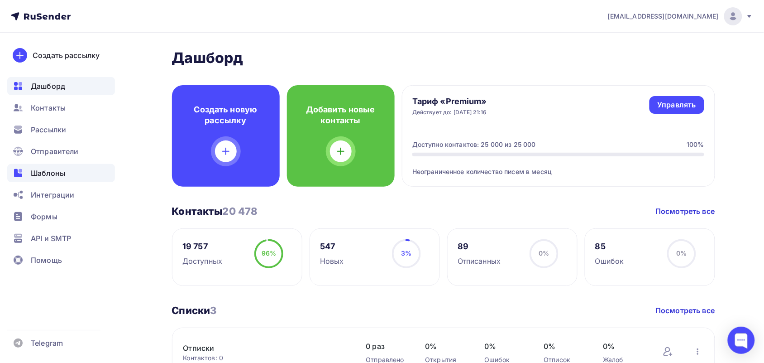
click at [71, 170] on div "Шаблоны" at bounding box center [61, 173] width 108 height 18
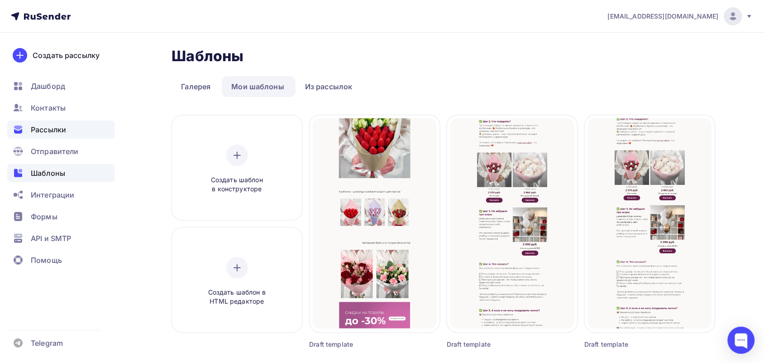
click at [69, 128] on div "Рассылки" at bounding box center [61, 129] width 108 height 18
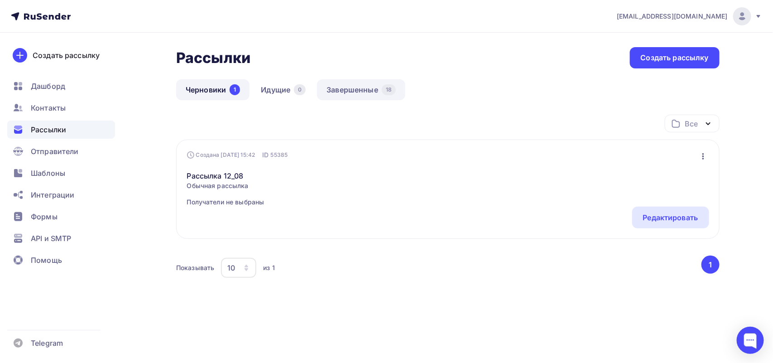
click at [354, 89] on link "Завершенные 18" at bounding box center [361, 89] width 88 height 21
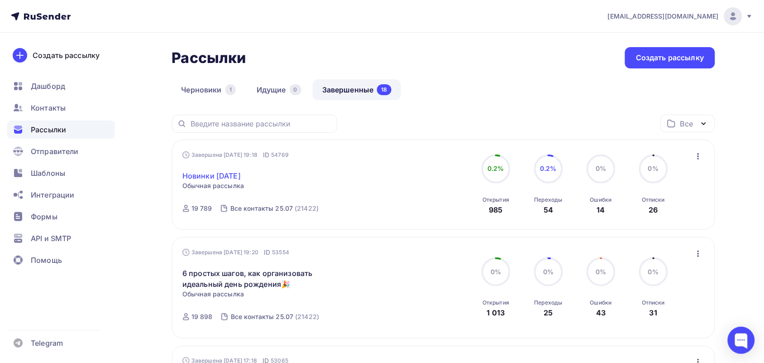
click at [238, 180] on link "Новинки Август 2025" at bounding box center [211, 175] width 58 height 11
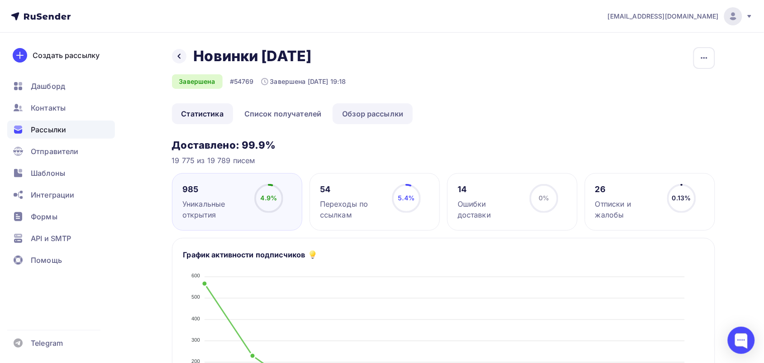
click at [364, 113] on link "Обзор рассылки" at bounding box center [373, 113] width 80 height 21
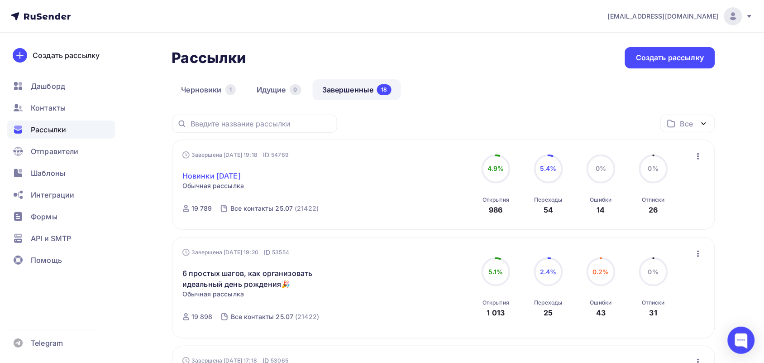
click at [234, 181] on link "Новинки [DATE]" at bounding box center [211, 175] width 58 height 11
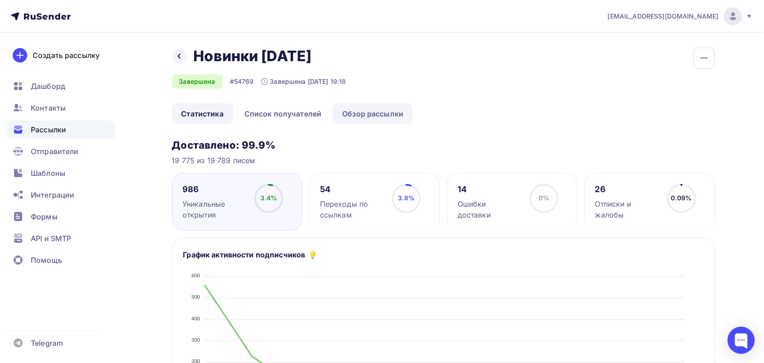
click at [363, 112] on link "Обзор рассылки" at bounding box center [373, 113] width 80 height 21
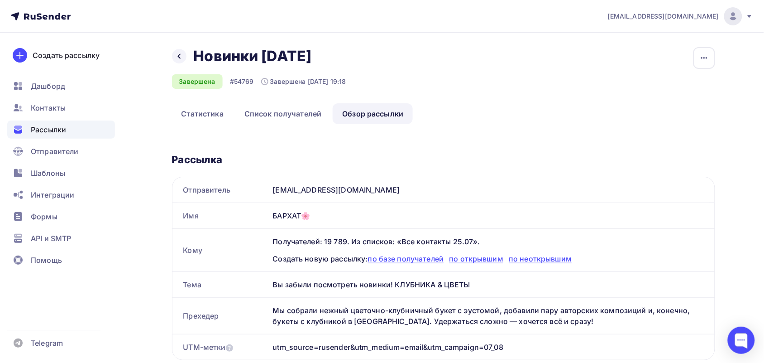
click at [275, 210] on div "БАРХАТ🌸" at bounding box center [491, 215] width 445 height 25
click at [274, 211] on div "БАРХАТ🌸" at bounding box center [491, 215] width 445 height 25
copy div "БАРХАТ🌸"
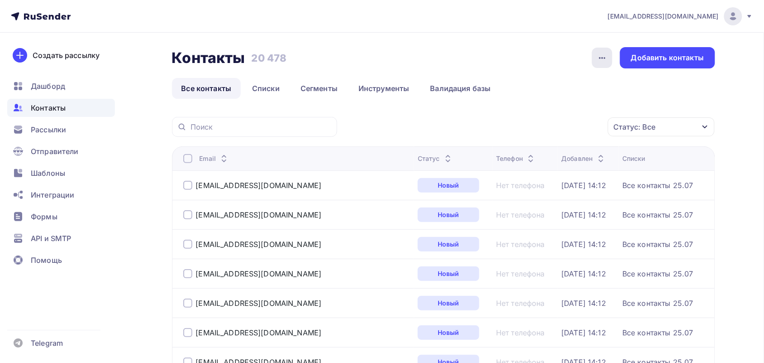
click at [609, 48] on div "button" at bounding box center [602, 58] width 20 height 20
click at [278, 93] on link "Списки" at bounding box center [266, 88] width 47 height 21
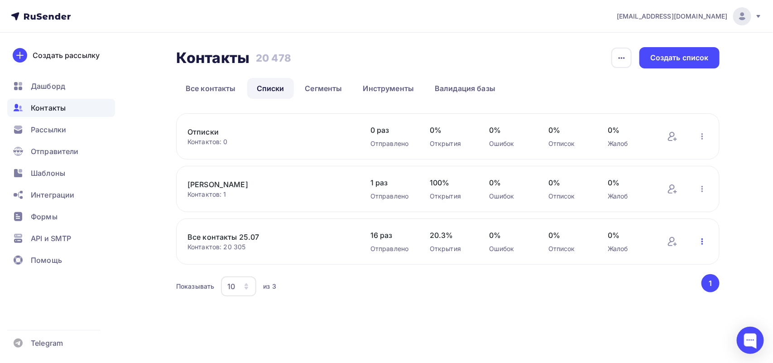
click at [698, 241] on icon "button" at bounding box center [702, 241] width 11 height 11
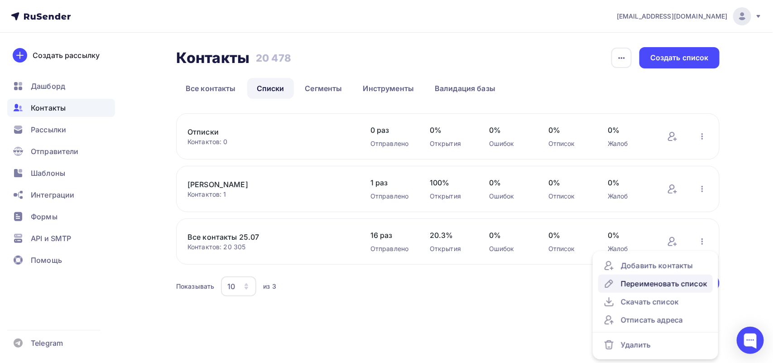
click at [641, 288] on div "Переименовать список" at bounding box center [655, 283] width 104 height 11
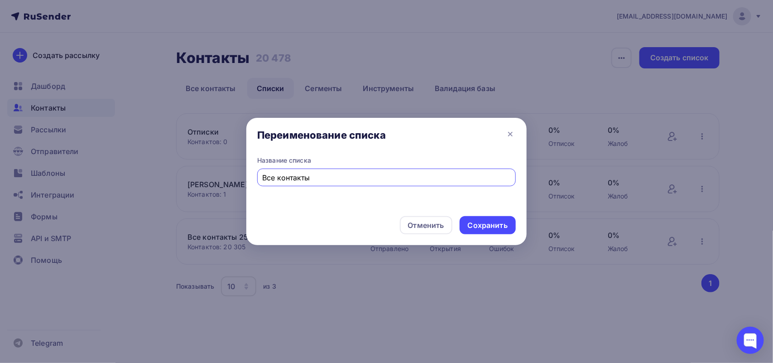
type input "Все контакты"
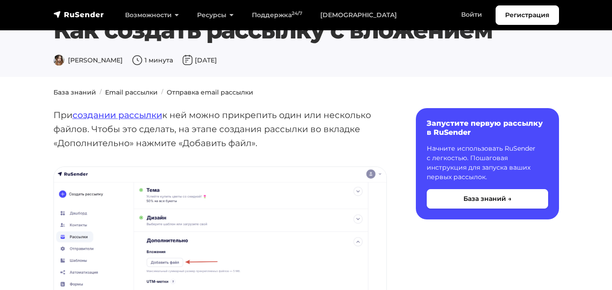
scroll to position [45, 0]
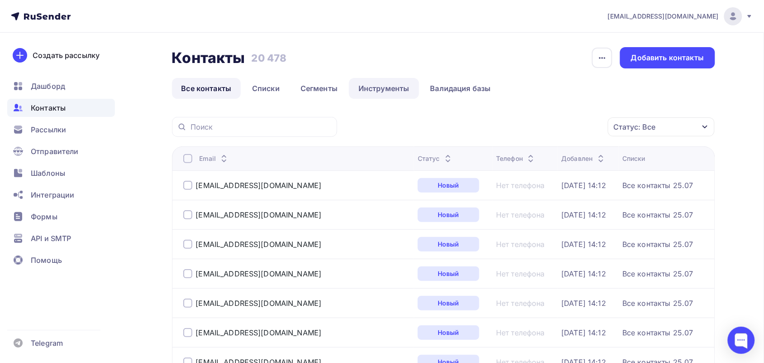
click at [373, 87] on link "Инструменты" at bounding box center [384, 88] width 70 height 21
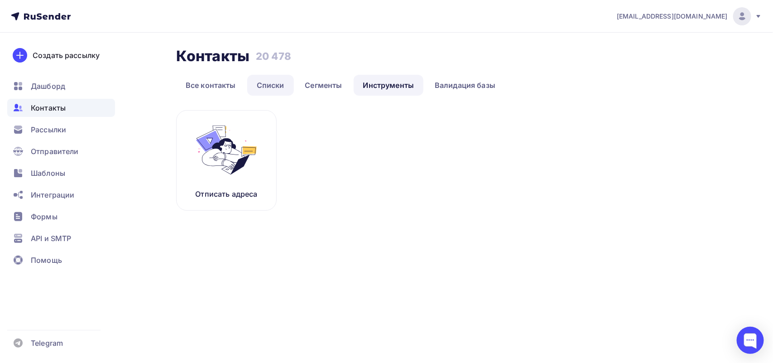
click at [274, 86] on link "Списки" at bounding box center [270, 85] width 47 height 21
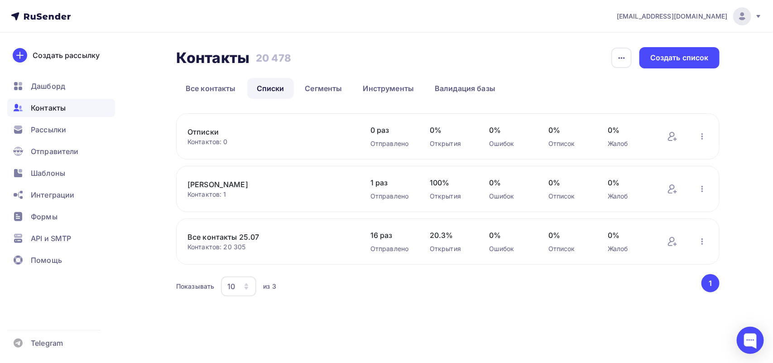
click at [220, 235] on link "Все контакты 25.07" at bounding box center [264, 236] width 154 height 11
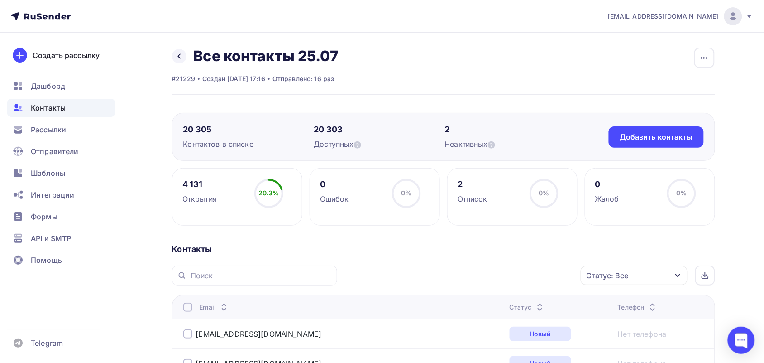
click at [603, 267] on div "Статус: Все" at bounding box center [634, 275] width 107 height 19
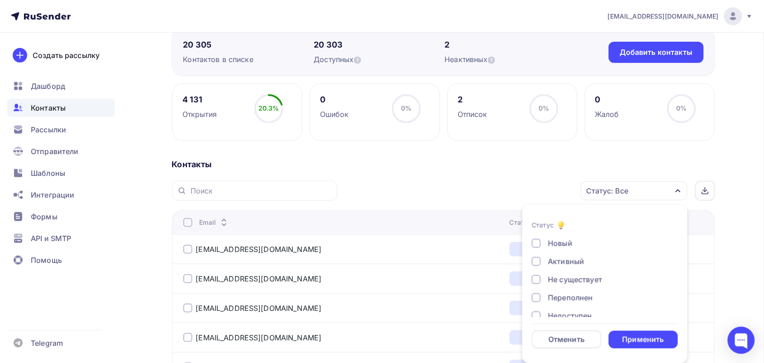
click at [569, 285] on div "Новый Активный Не существует Переполнен Недоступен Отписан Отписан вручную Жало…" at bounding box center [605, 307] width 146 height 138
click at [569, 277] on div "Не существует" at bounding box center [575, 279] width 54 height 11
click at [578, 299] on div "Переполнен" at bounding box center [570, 297] width 45 height 11
click at [569, 315] on div "Недоступен" at bounding box center [570, 315] width 44 height 11
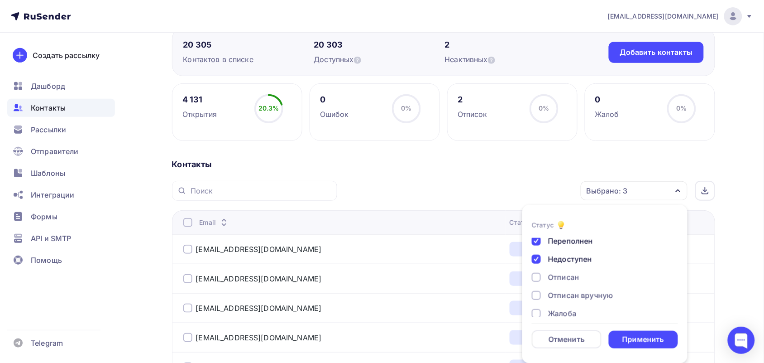
drag, startPoint x: 561, startPoint y: 278, endPoint x: 572, endPoint y: 295, distance: 19.7
click at [562, 278] on div "Отписан" at bounding box center [563, 277] width 31 height 11
click at [572, 295] on div "Отписан вручную" at bounding box center [580, 295] width 65 height 11
click at [580, 315] on div "Жалоба" at bounding box center [600, 313] width 136 height 11
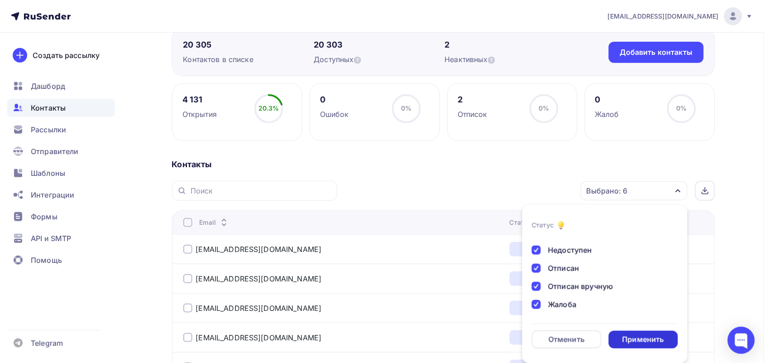
click at [641, 336] on div "Применить" at bounding box center [643, 339] width 42 height 10
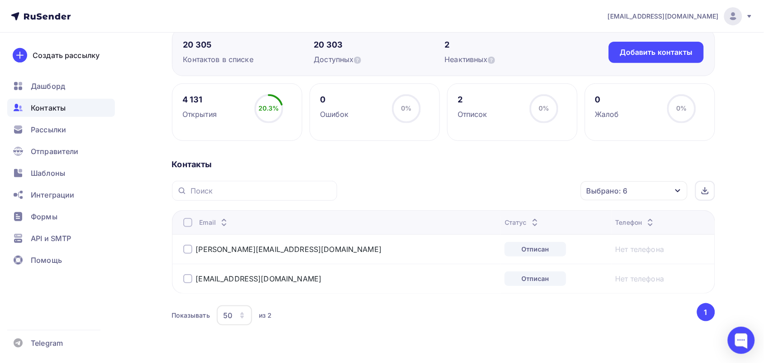
click at [180, 224] on th "Email" at bounding box center [337, 222] width 330 height 24
click at [186, 225] on div at bounding box center [187, 222] width 9 height 9
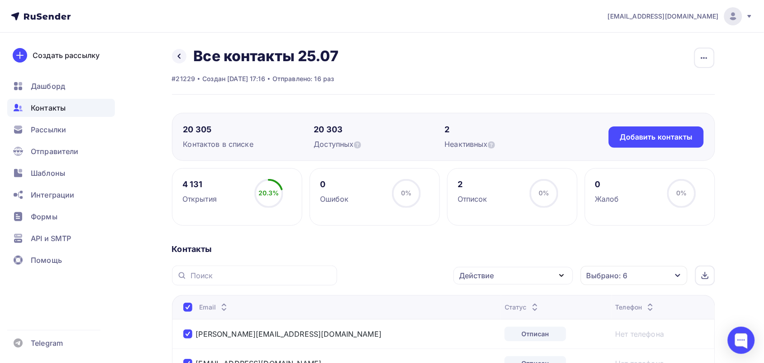
click at [520, 279] on div "Действие" at bounding box center [513, 276] width 119 height 18
click at [503, 324] on div "Исключить из списка" at bounding box center [503, 320] width 79 height 11
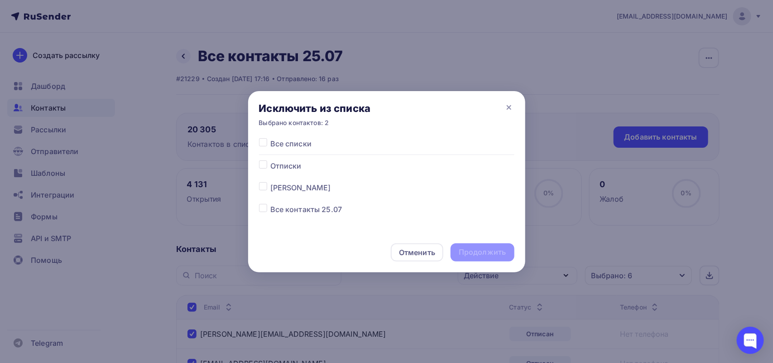
click at [270, 204] on label at bounding box center [270, 204] width 0 height 0
click at [259, 211] on input "checkbox" at bounding box center [263, 208] width 8 height 8
checkbox input "true"
click at [498, 250] on div "Продолжить" at bounding box center [482, 252] width 47 height 10
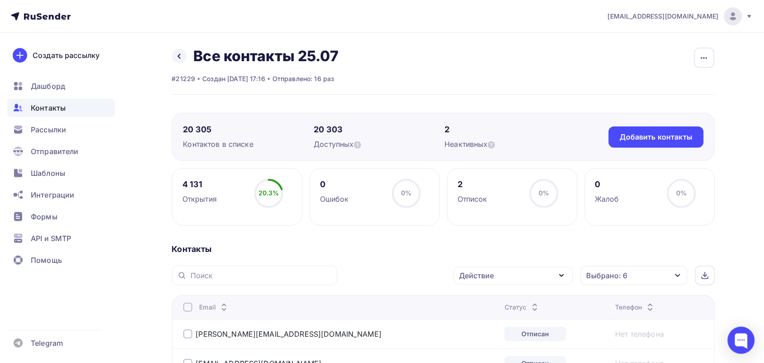
click at [531, 270] on div "Действие" at bounding box center [513, 276] width 119 height 18
click at [505, 321] on div "Исключить из списка" at bounding box center [503, 320] width 79 height 11
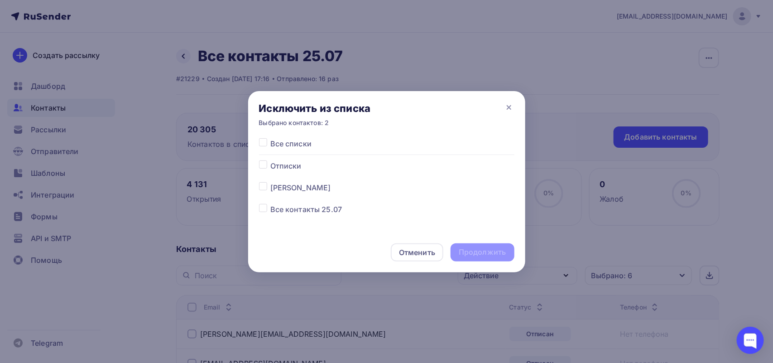
click at [296, 207] on span "Все контакты 25.07" at bounding box center [306, 209] width 72 height 11
click at [270, 204] on label at bounding box center [270, 204] width 0 height 0
click at [265, 208] on input "checkbox" at bounding box center [263, 208] width 8 height 8
checkbox input "true"
click at [478, 249] on div "Продолжить" at bounding box center [482, 252] width 47 height 10
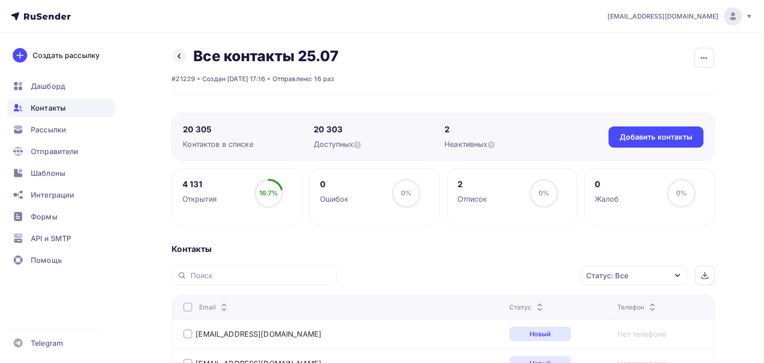
scroll to position [113, 0]
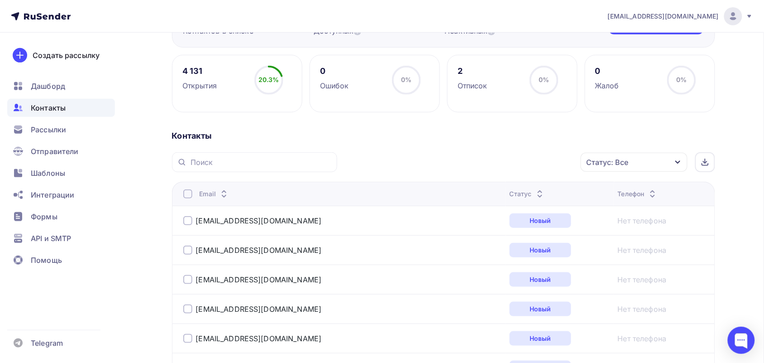
click at [653, 169] on div "Статус: Все" at bounding box center [634, 162] width 107 height 19
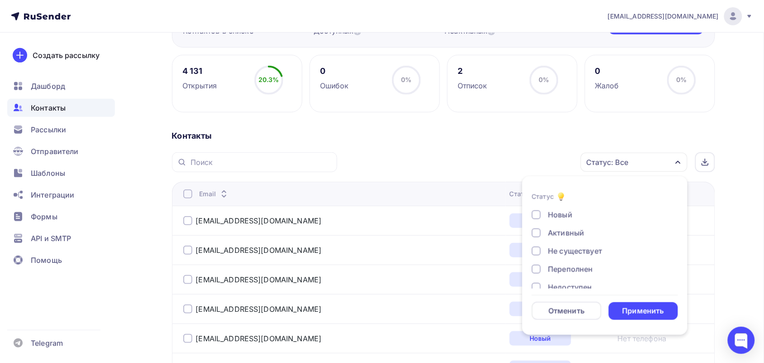
scroll to position [66, 0]
click at [567, 274] on div "Жалоба" at bounding box center [562, 275] width 29 height 11
click at [574, 254] on div "Отписан вручную" at bounding box center [580, 257] width 65 height 11
click at [554, 238] on div "Отписан" at bounding box center [563, 239] width 31 height 11
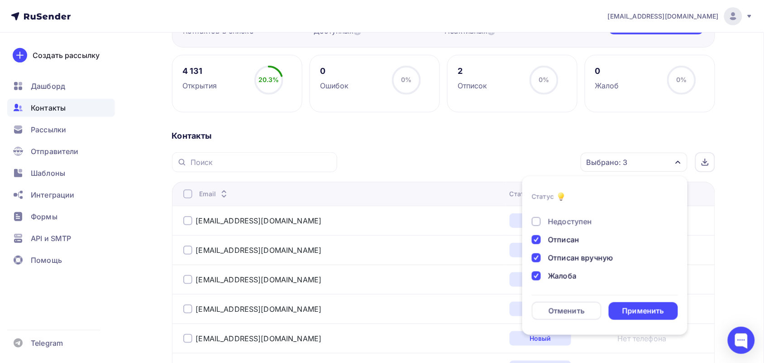
click at [575, 220] on div "Недоступен" at bounding box center [570, 221] width 44 height 11
click at [560, 258] on div "Переполнен" at bounding box center [570, 259] width 45 height 11
click at [571, 245] on div "Не существует" at bounding box center [575, 241] width 54 height 11
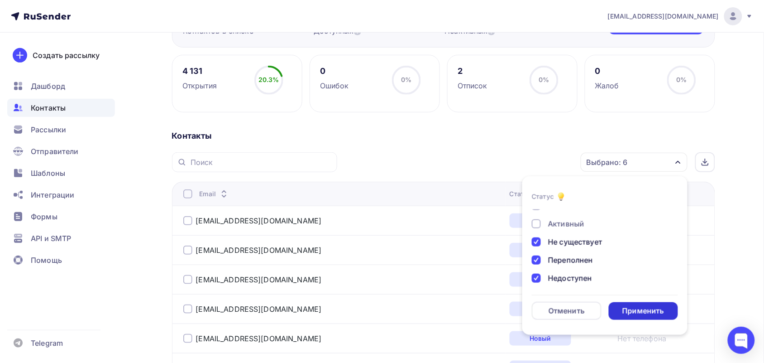
click at [632, 309] on div "Применить" at bounding box center [643, 311] width 42 height 10
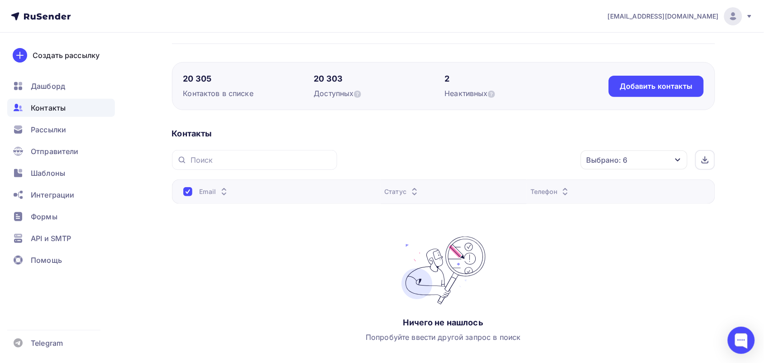
scroll to position [0, 0]
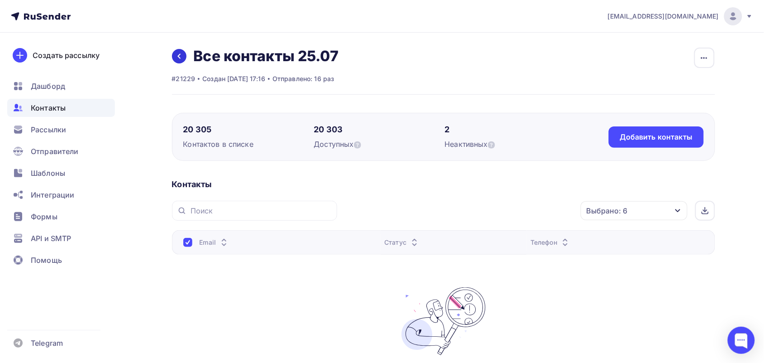
click at [172, 53] on link at bounding box center [179, 56] width 14 height 14
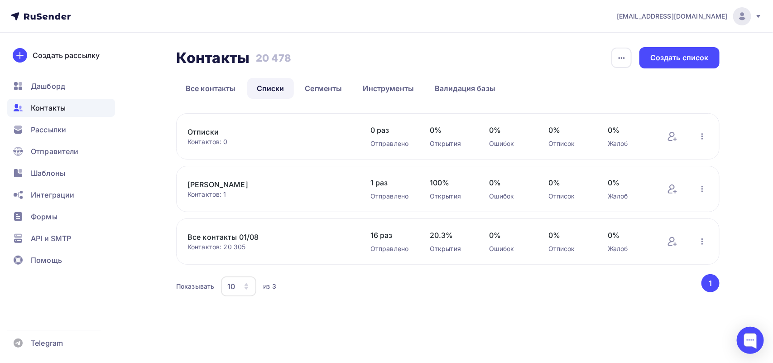
click at [220, 76] on div "Контакты Контакты 20 478 20 478 История импорта Создать список Все контакты Спи…" at bounding box center [447, 73] width 543 height 52
click at [216, 87] on link "Все контакты" at bounding box center [210, 88] width 69 height 21
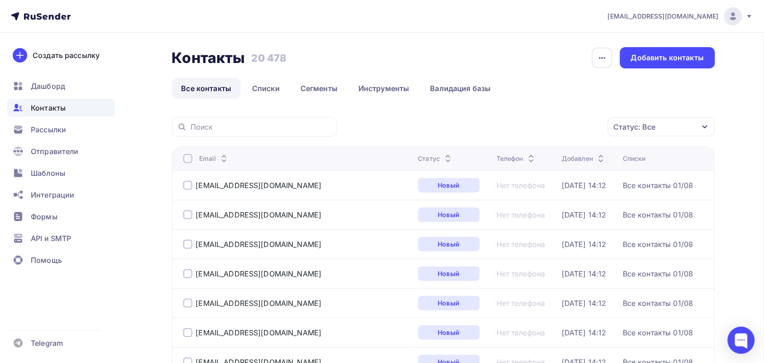
click at [67, 74] on div "Создать рассылку Дашборд Контакты Рассылки Отправители Шаблоны Интеграции Формы…" at bounding box center [61, 198] width 122 height 330
click at [64, 80] on div "Дашборд" at bounding box center [61, 86] width 108 height 18
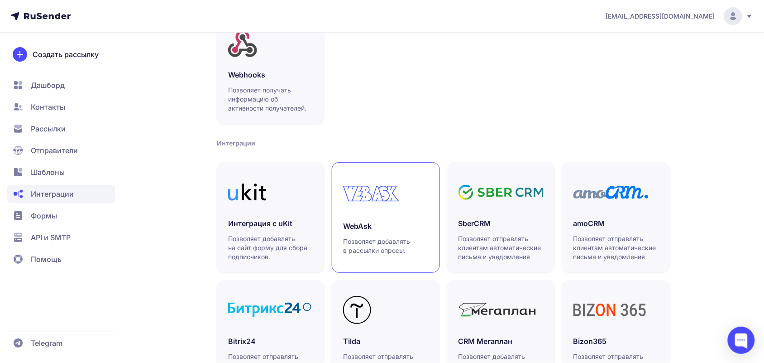
scroll to position [146, 0]
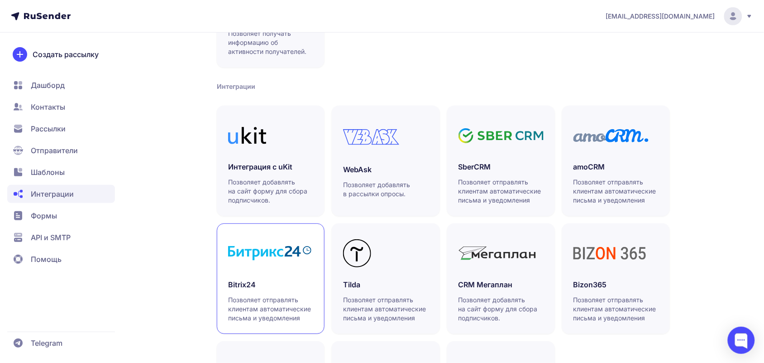
click at [295, 293] on div "Bitrix24 Позволяет отправлять клиентам автоматические письма и уведомления" at bounding box center [270, 300] width 85 height 43
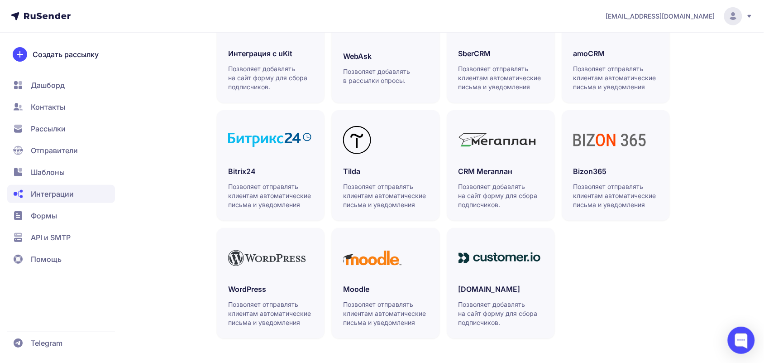
click at [47, 228] on span "Формы" at bounding box center [61, 237] width 108 height 18
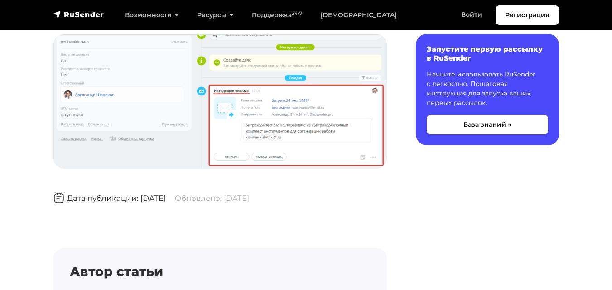
scroll to position [1675, 0]
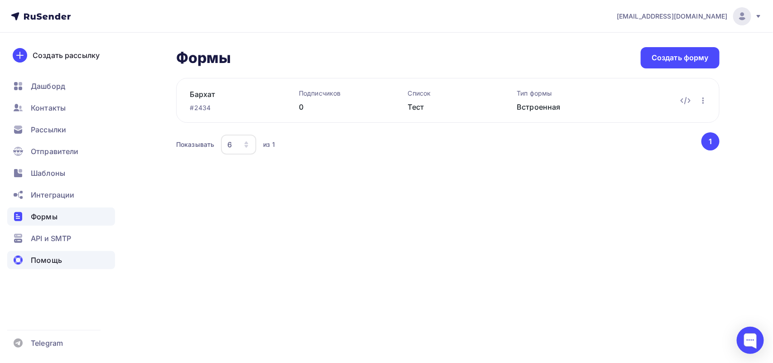
click at [45, 256] on span "Помощь" at bounding box center [46, 259] width 31 height 11
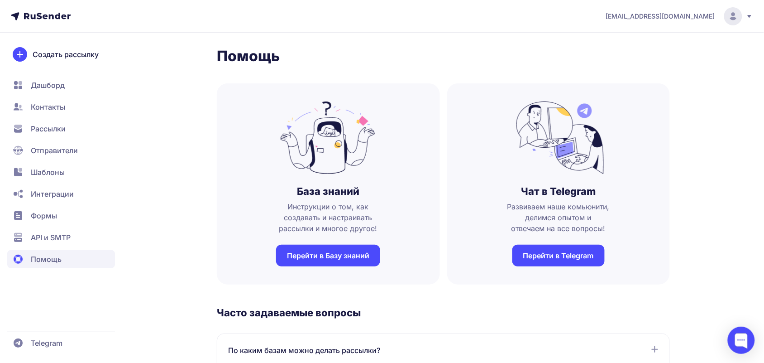
click at [360, 251] on link "Перейти в Базу знаний" at bounding box center [328, 255] width 104 height 22
click at [69, 141] on span "Рассылки" at bounding box center [61, 150] width 108 height 18
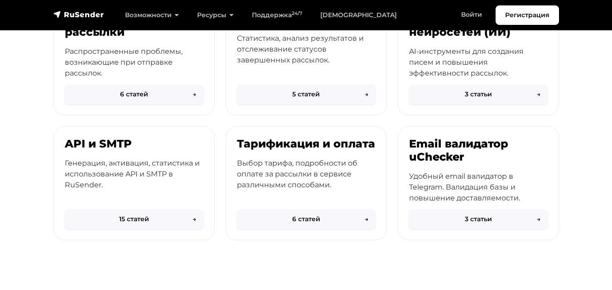
scroll to position [221, 0]
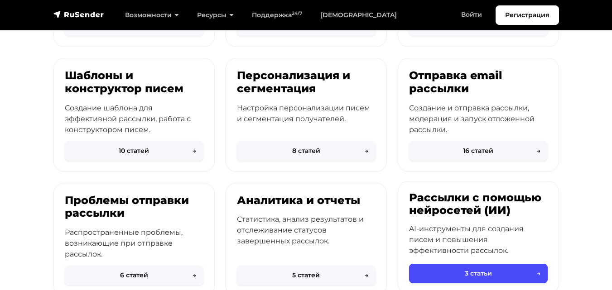
click at [423, 219] on div "Рассылки с помощью нейросетей (ИИ) AI-инструменты для создания писем и повышени…" at bounding box center [478, 229] width 160 height 95
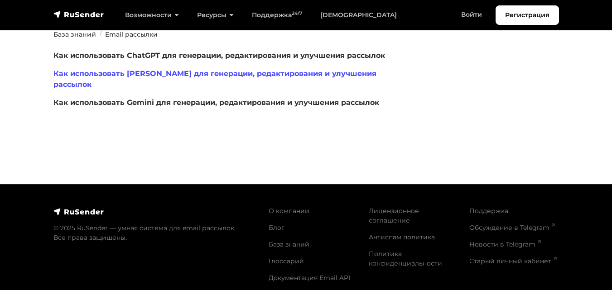
scroll to position [23, 0]
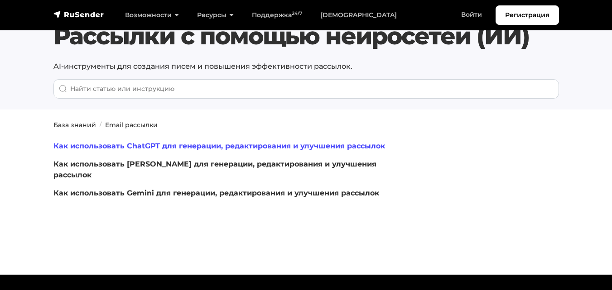
click at [226, 147] on link "Как использовать ChatGPT для генерации, редактирования и улучшения рассылок" at bounding box center [218, 146] width 331 height 9
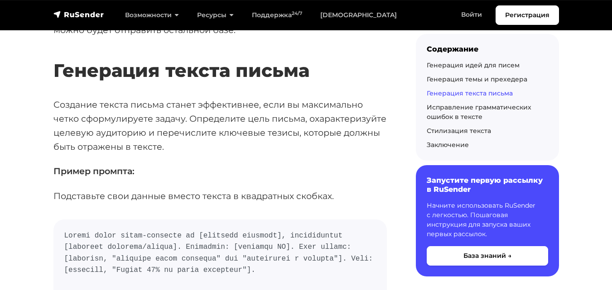
scroll to position [1675, 0]
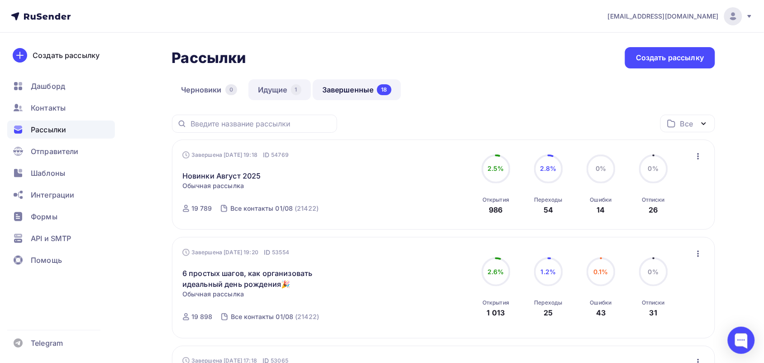
click at [268, 94] on link "Идущие 1" at bounding box center [279, 89] width 62 height 21
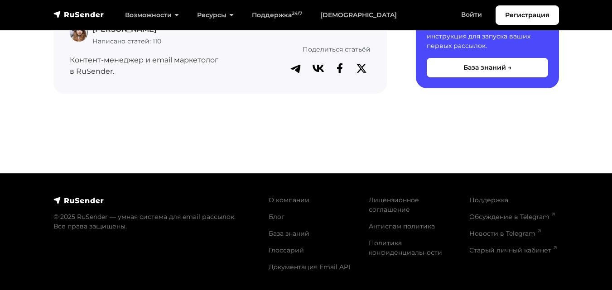
scroll to position [2241, 0]
